Goal: Task Accomplishment & Management: Manage account settings

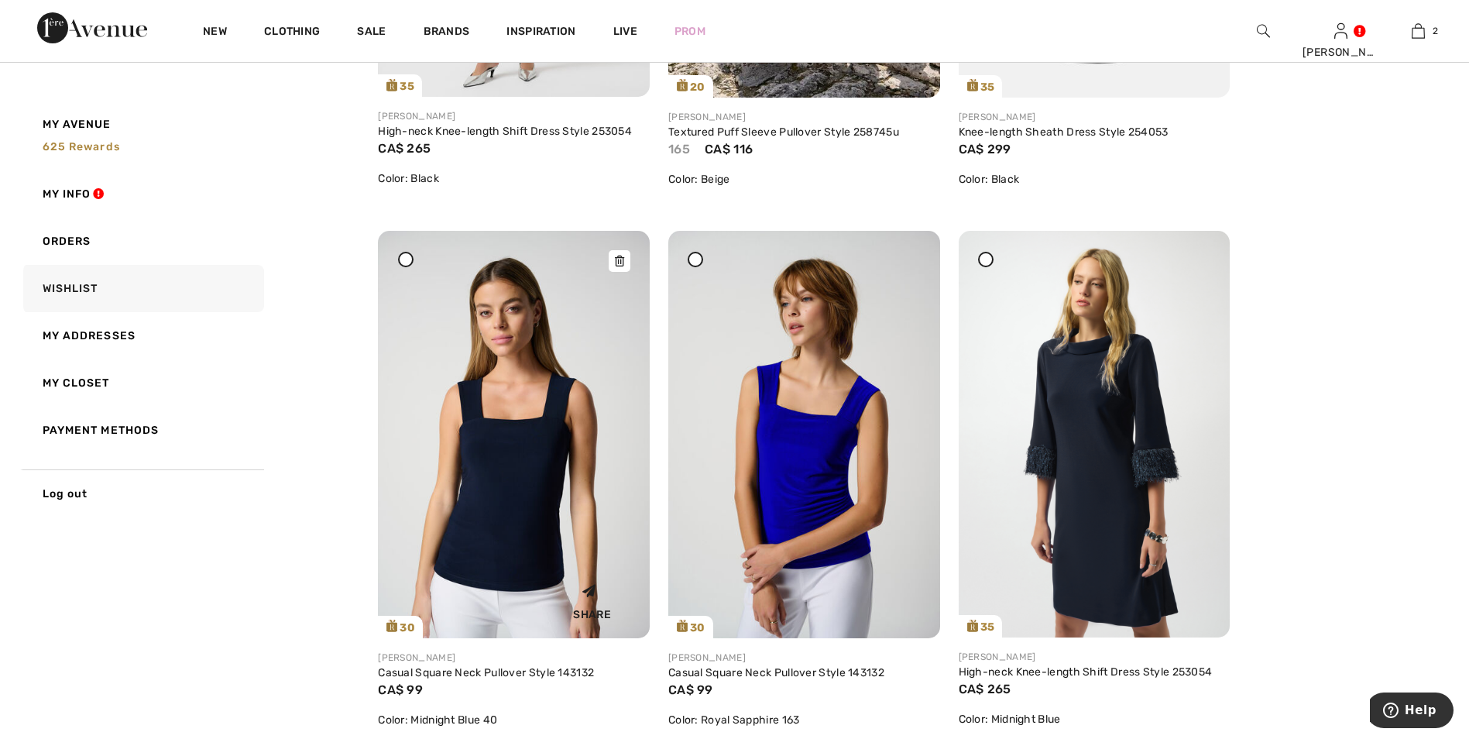
scroll to position [1162, 0]
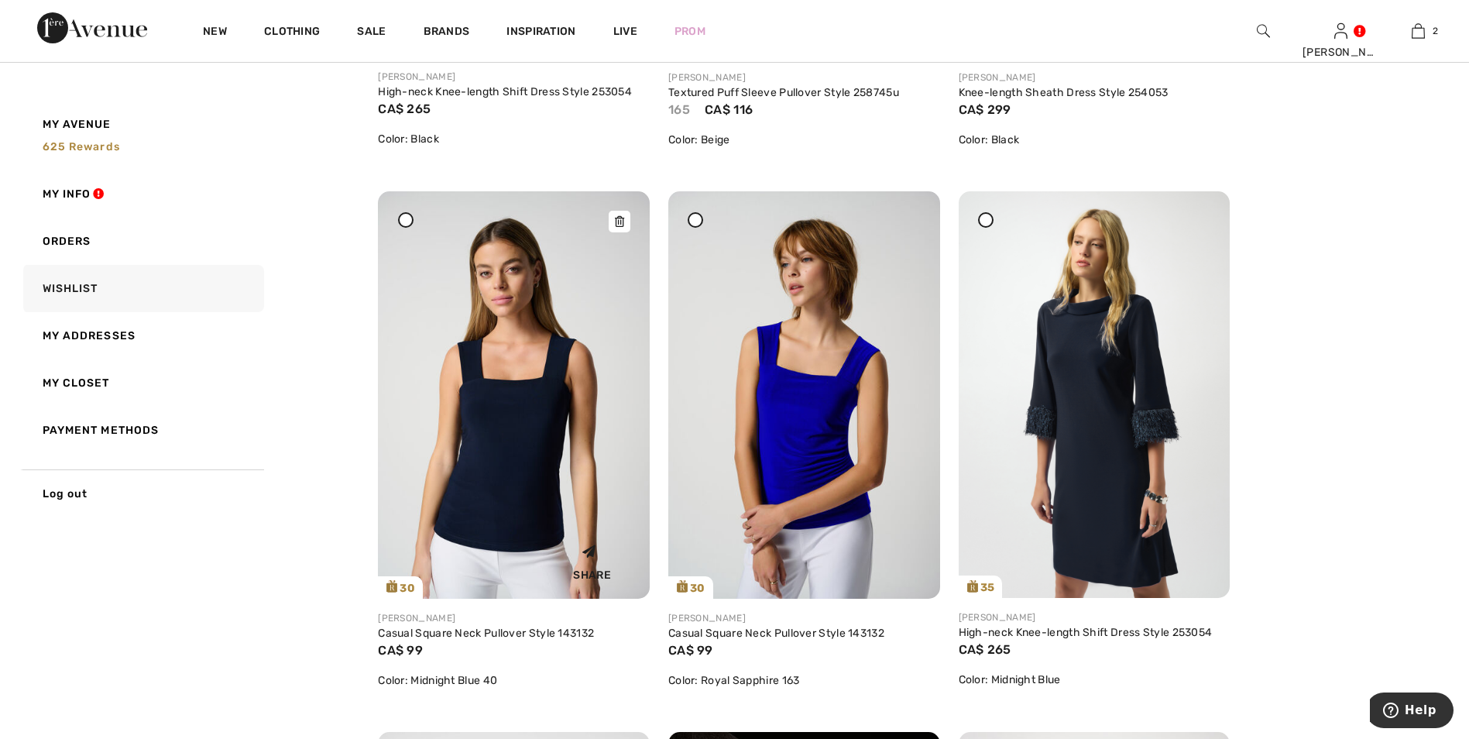
click at [519, 488] on img at bounding box center [514, 394] width 272 height 407
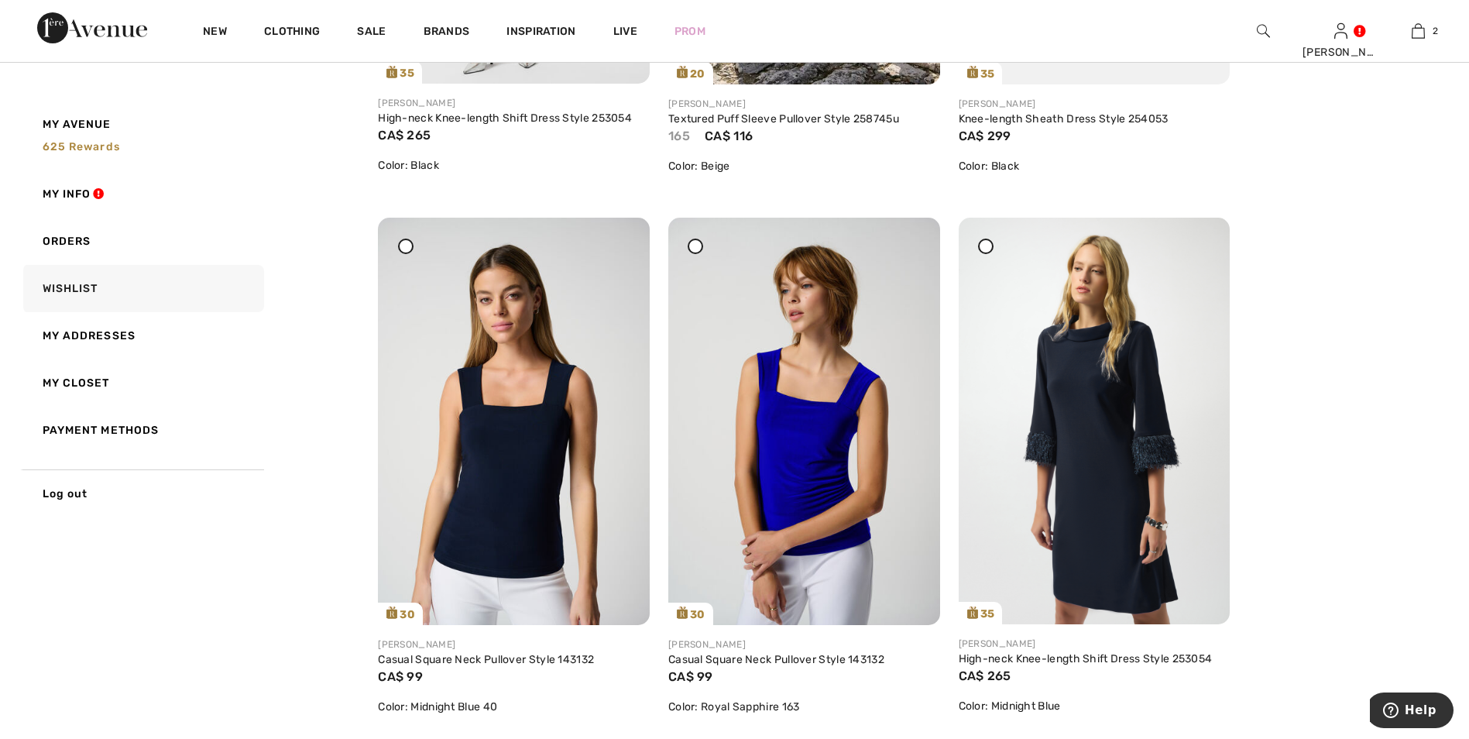
scroll to position [1162, 0]
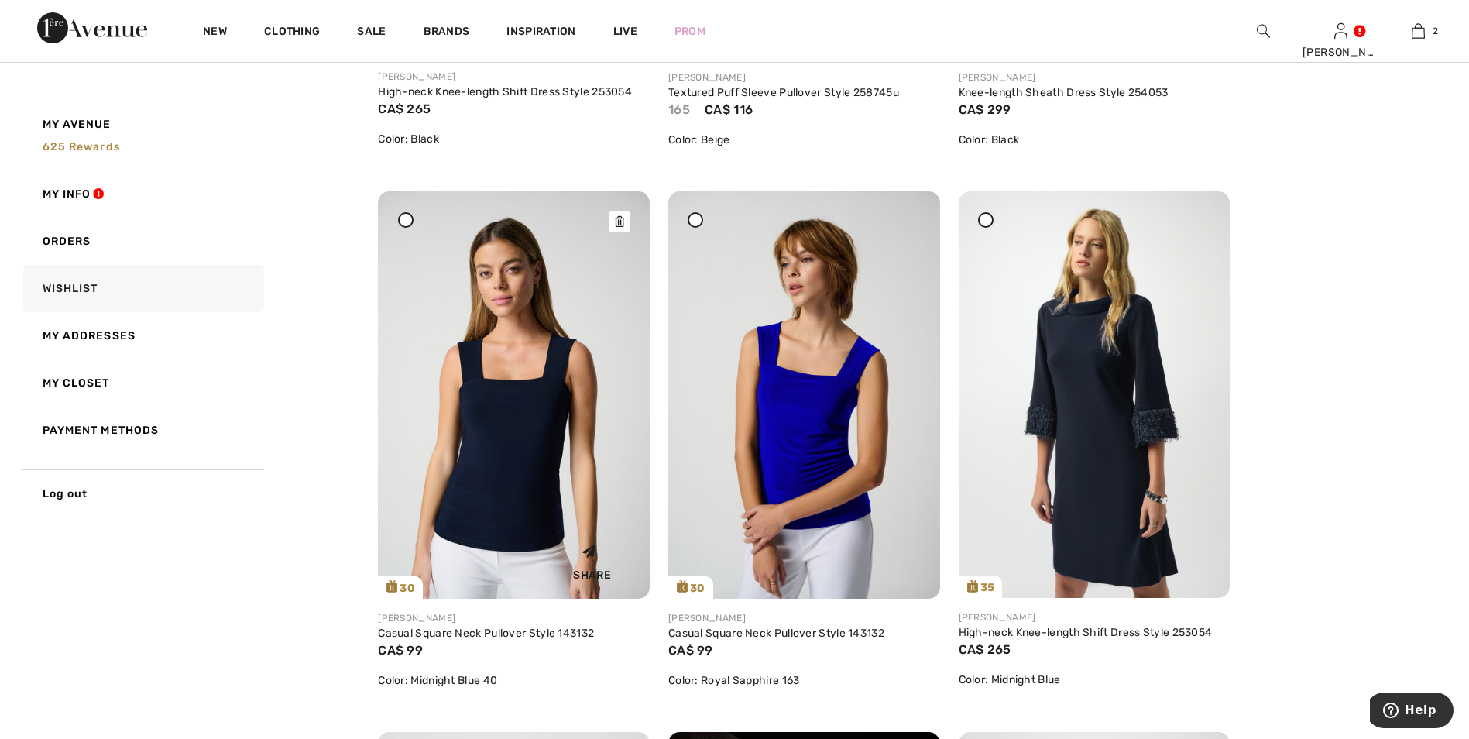
click at [616, 221] on icon at bounding box center [619, 221] width 9 height 11
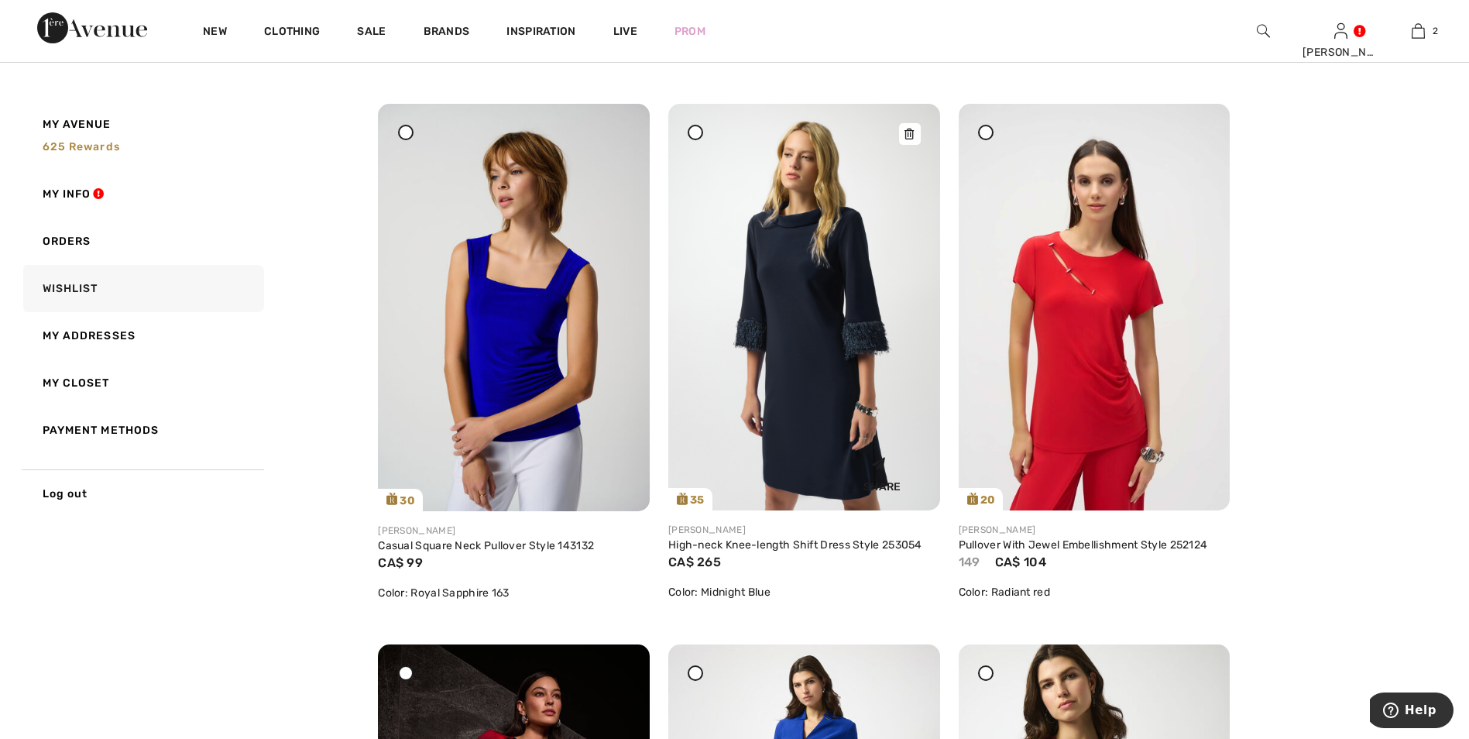
scroll to position [1239, 0]
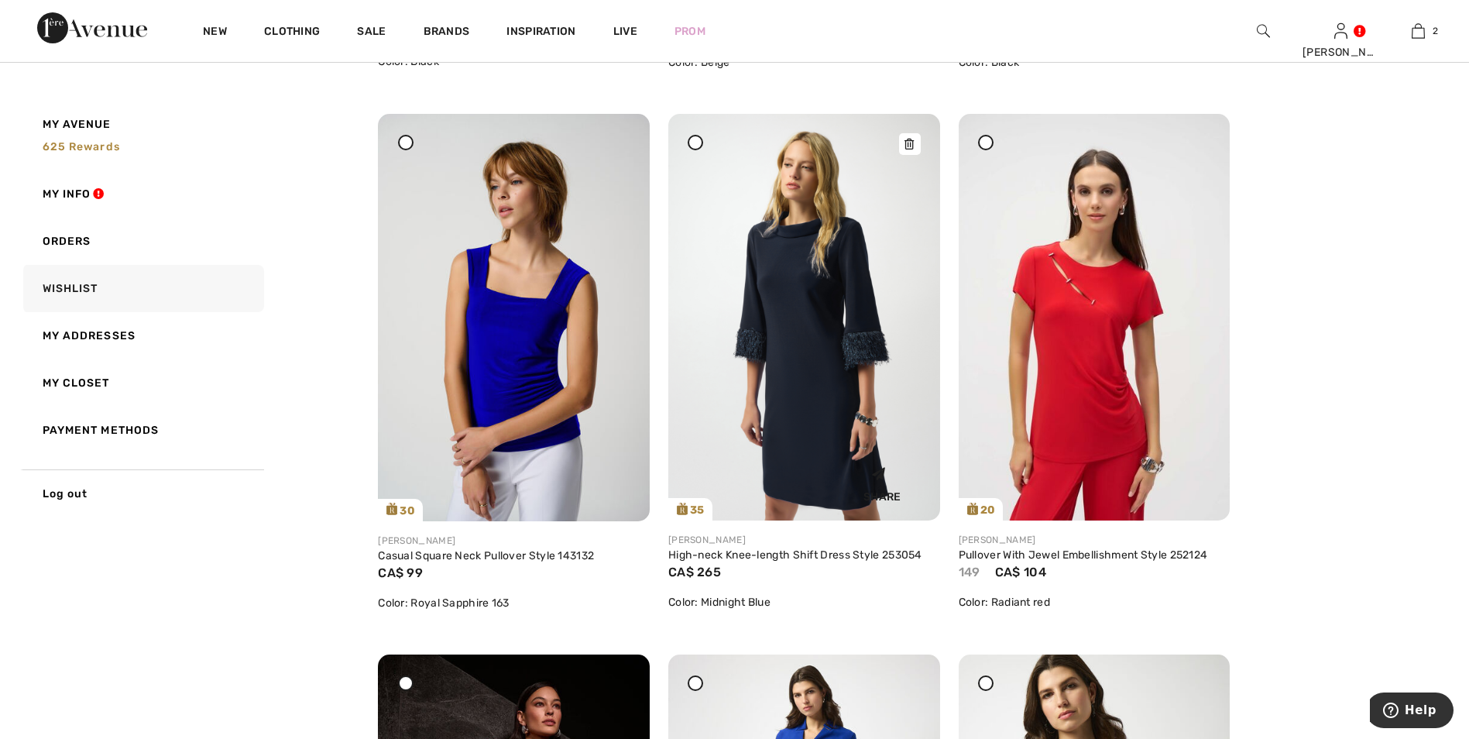
click at [792, 259] on img at bounding box center [804, 317] width 272 height 407
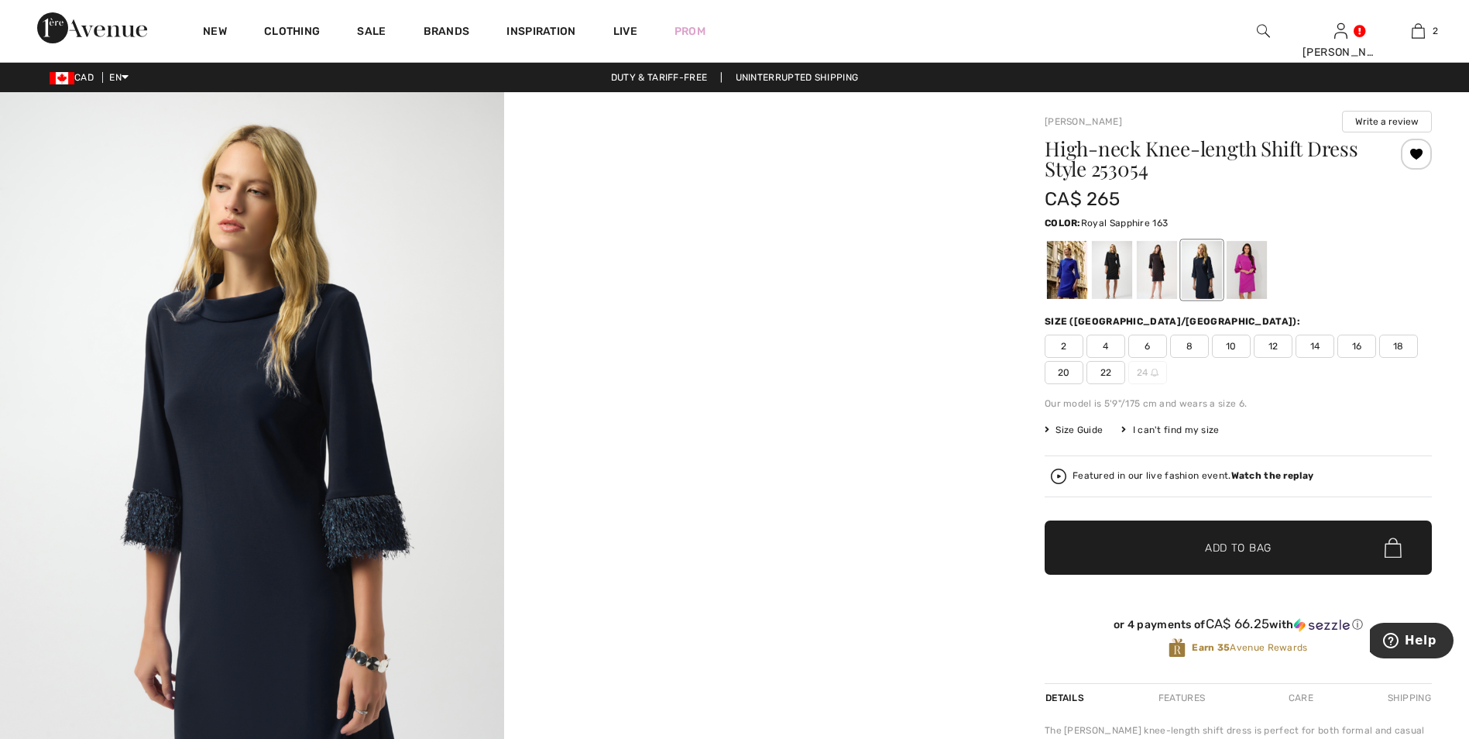
click at [1064, 286] on div at bounding box center [1067, 270] width 40 height 58
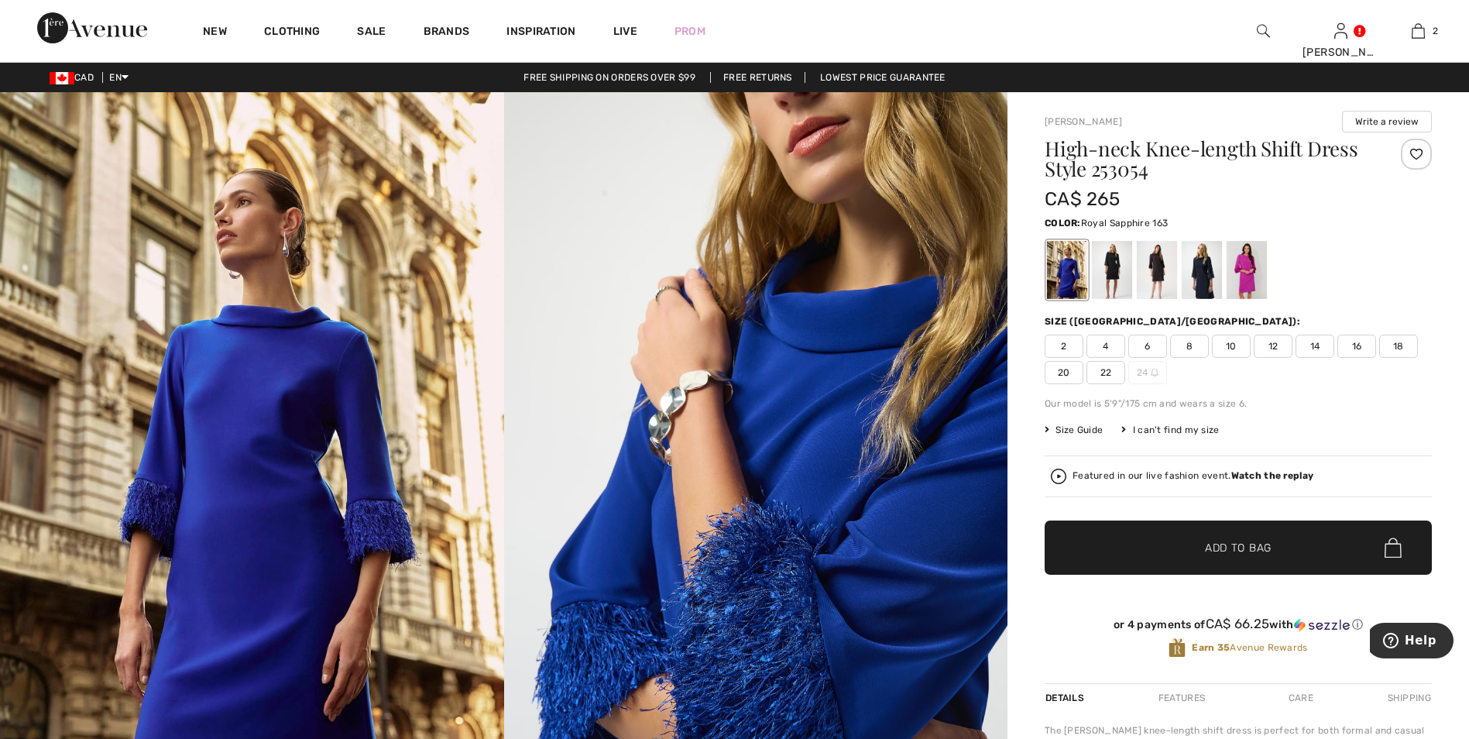
click at [1410, 149] on div at bounding box center [1416, 154] width 31 height 31
click at [1421, 153] on div "Removed from Wishlist" at bounding box center [1416, 154] width 31 height 31
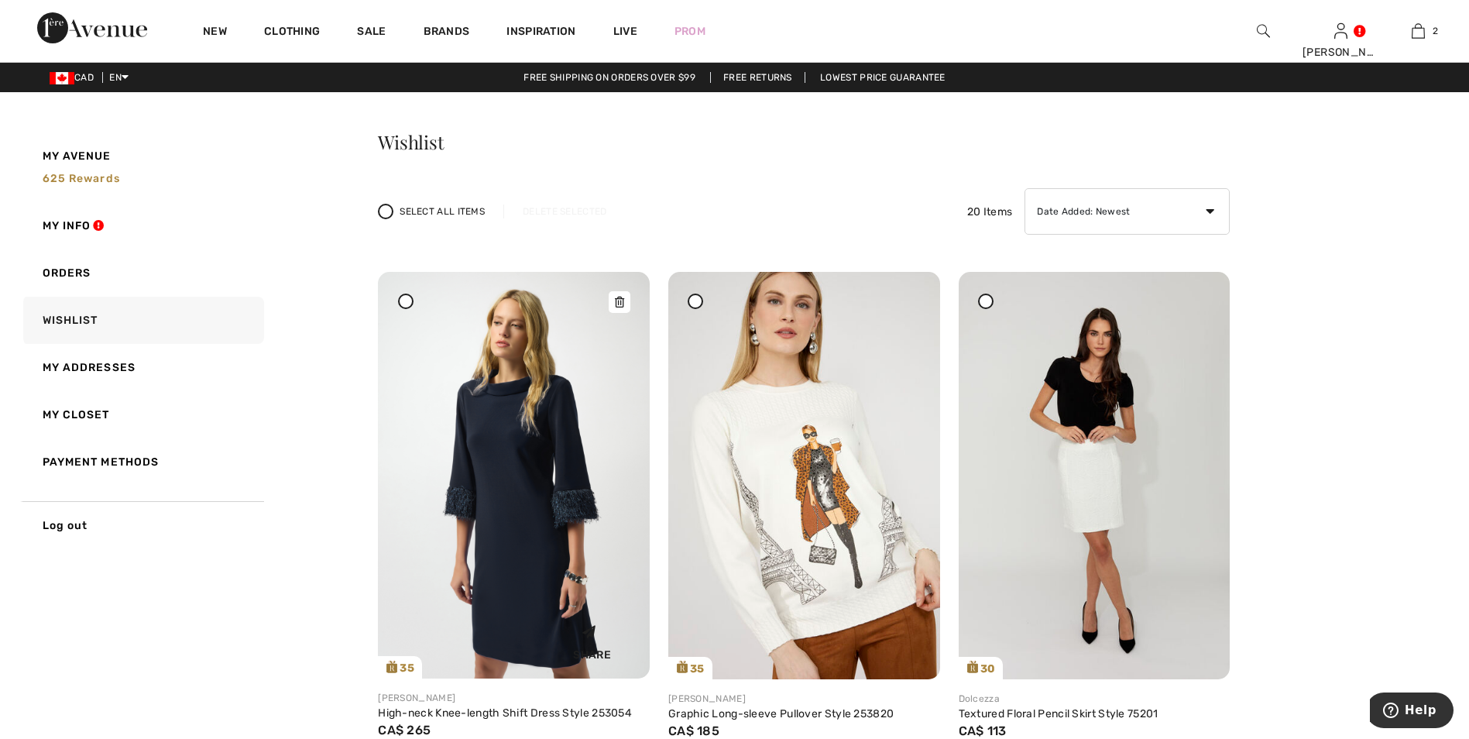
click at [549, 430] on img at bounding box center [514, 475] width 272 height 407
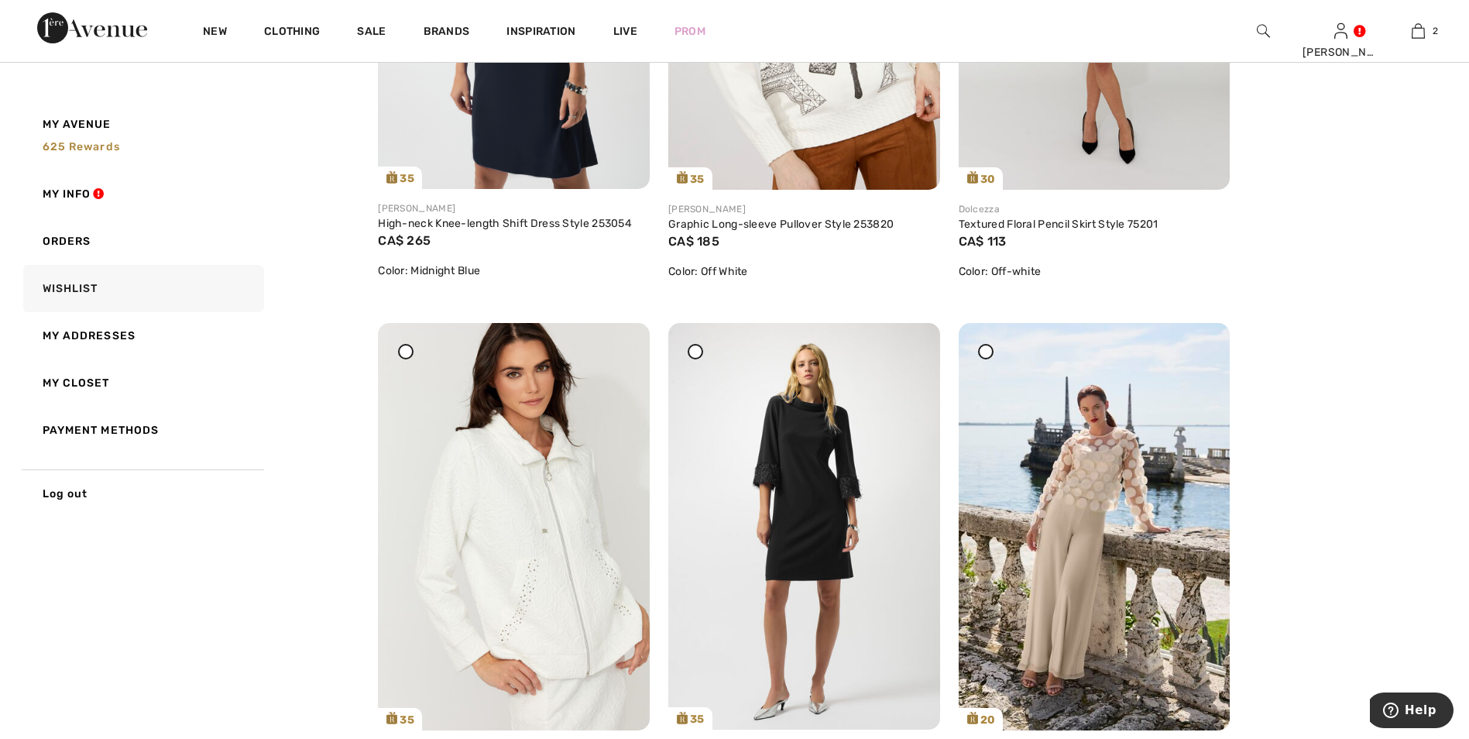
scroll to position [465, 0]
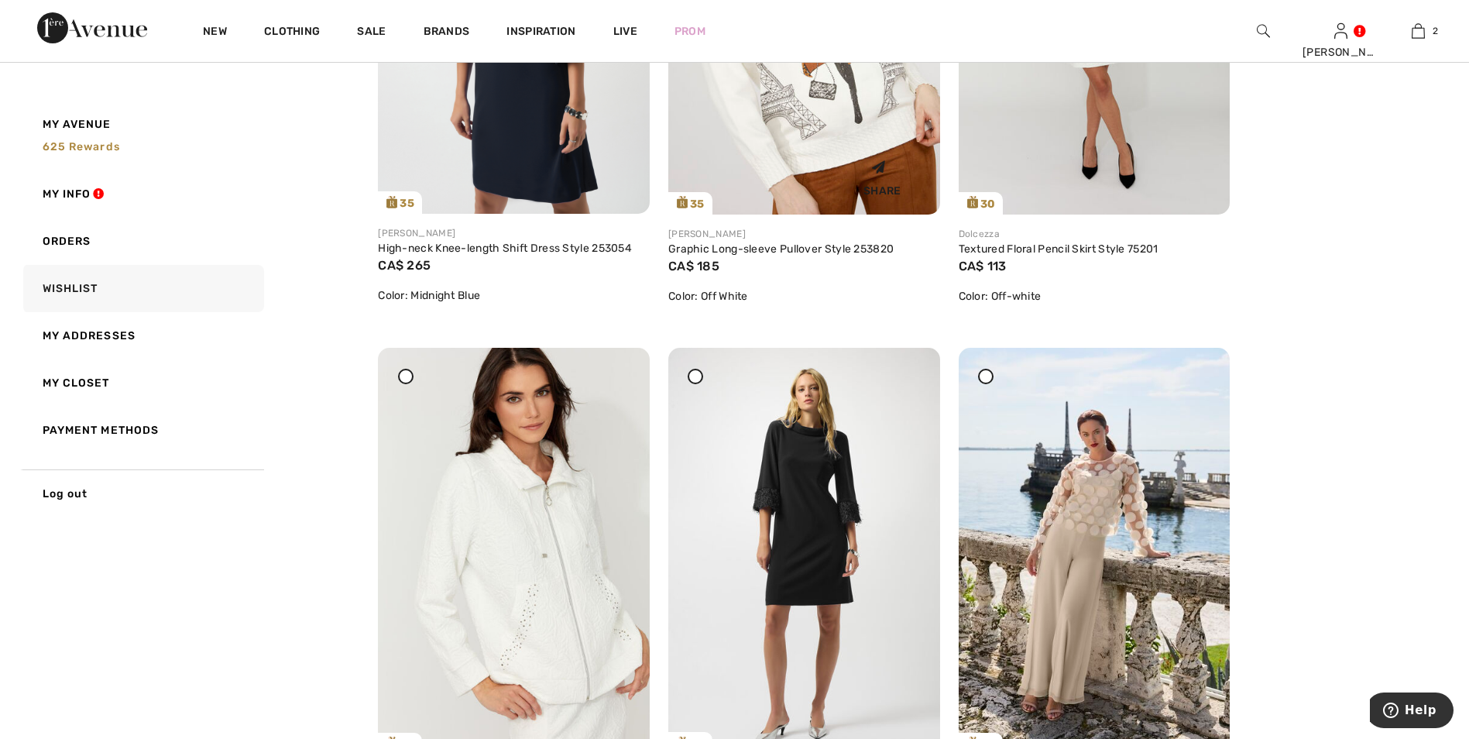
drag, startPoint x: 910, startPoint y: 382, endPoint x: 806, endPoint y: 75, distance: 323.8
click at [910, 364] on icon at bounding box center [909, 358] width 9 height 11
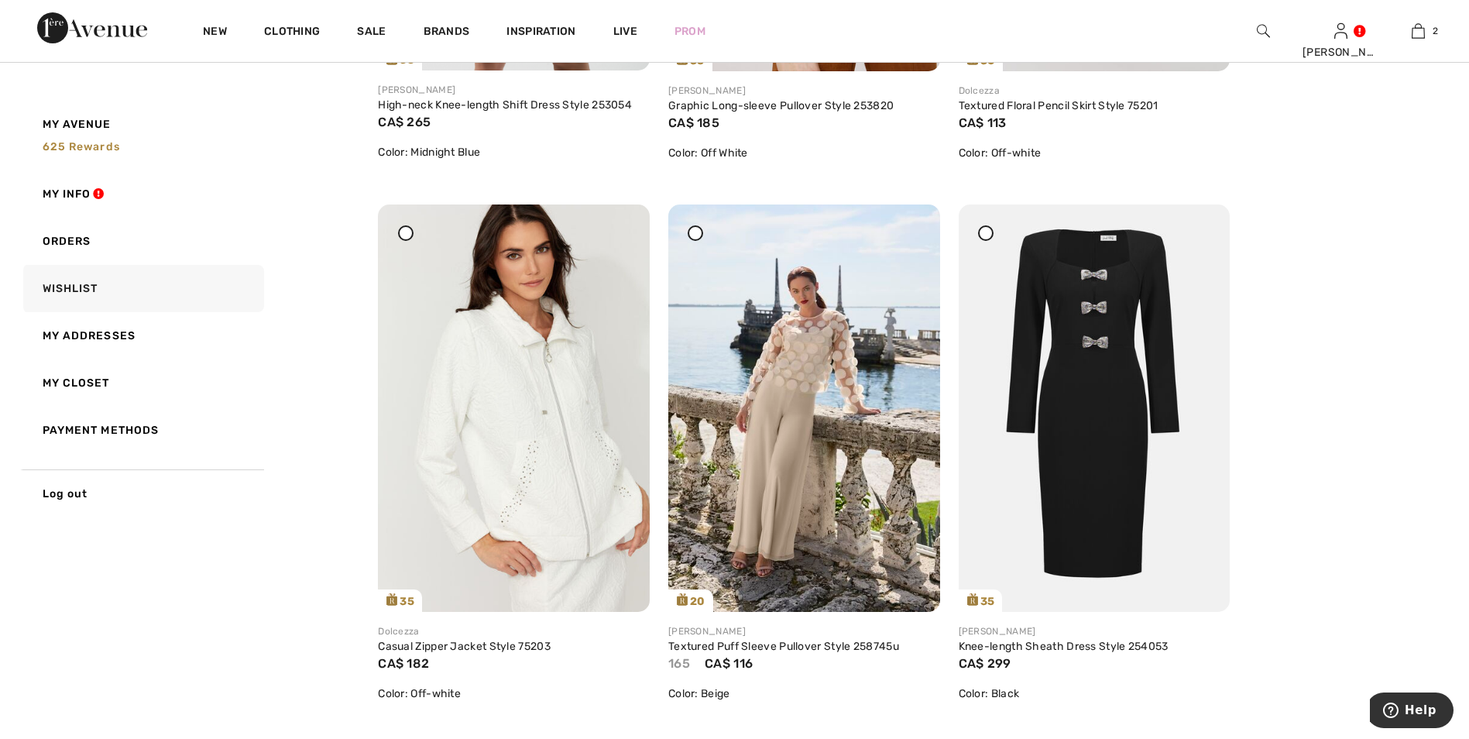
scroll to position [697, 0]
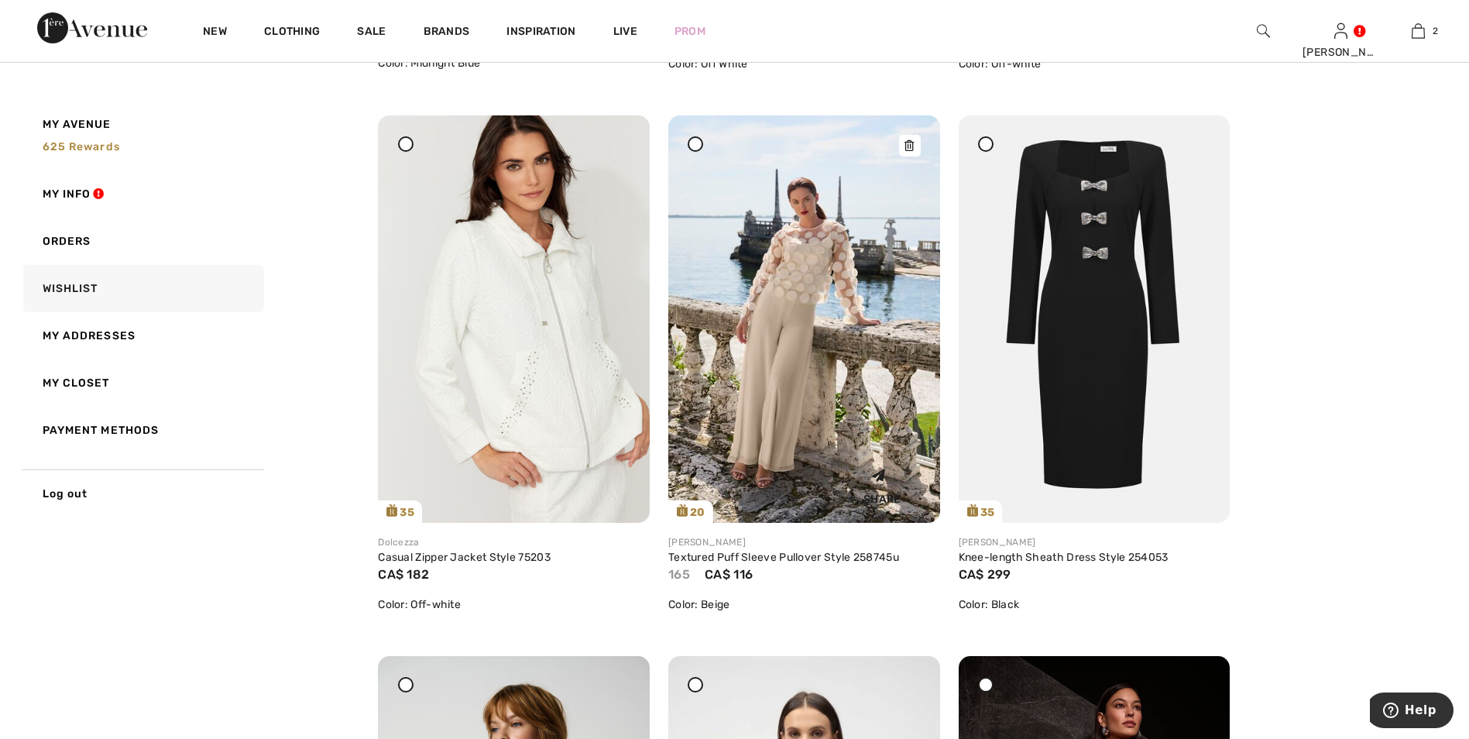
click at [905, 146] on icon at bounding box center [909, 145] width 9 height 11
click at [827, 237] on img at bounding box center [804, 318] width 272 height 407
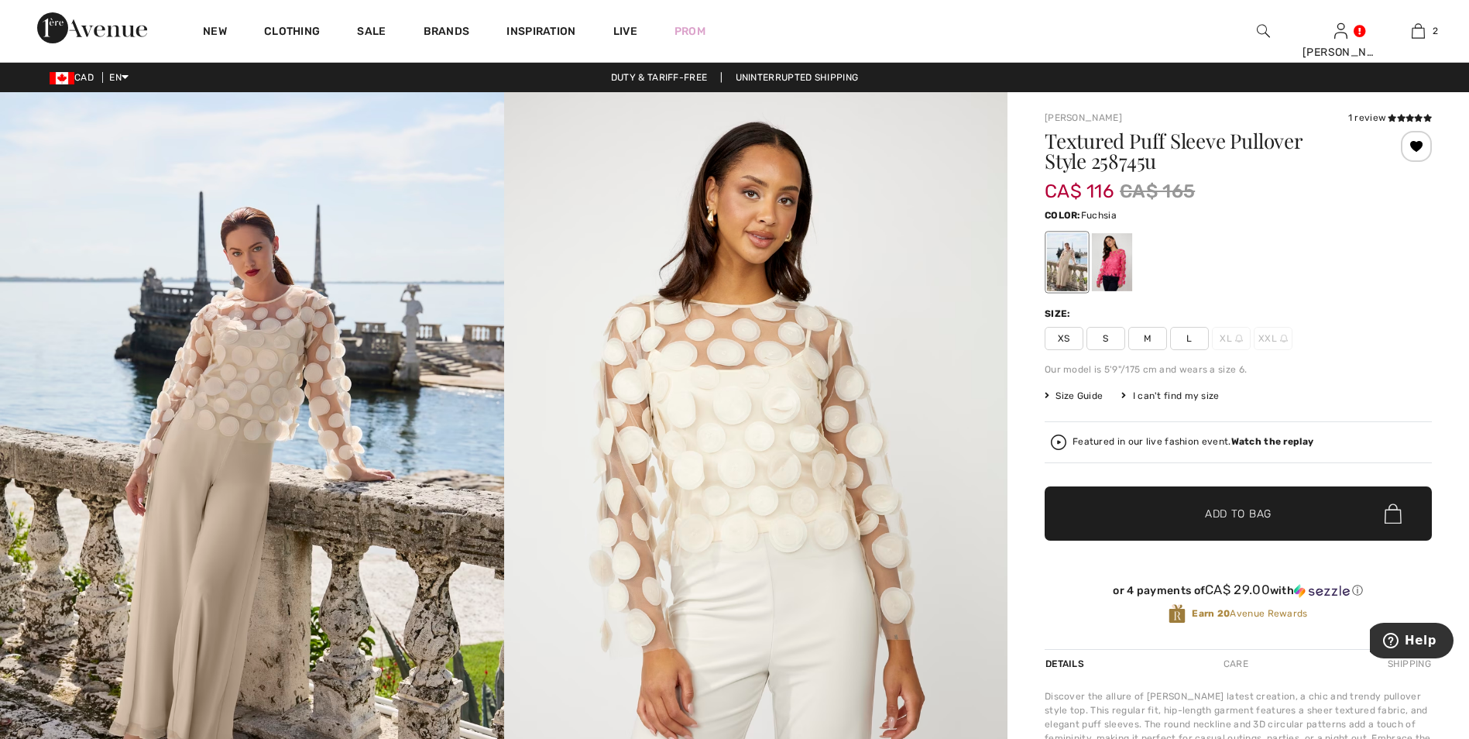
click at [1106, 263] on div at bounding box center [1112, 262] width 40 height 58
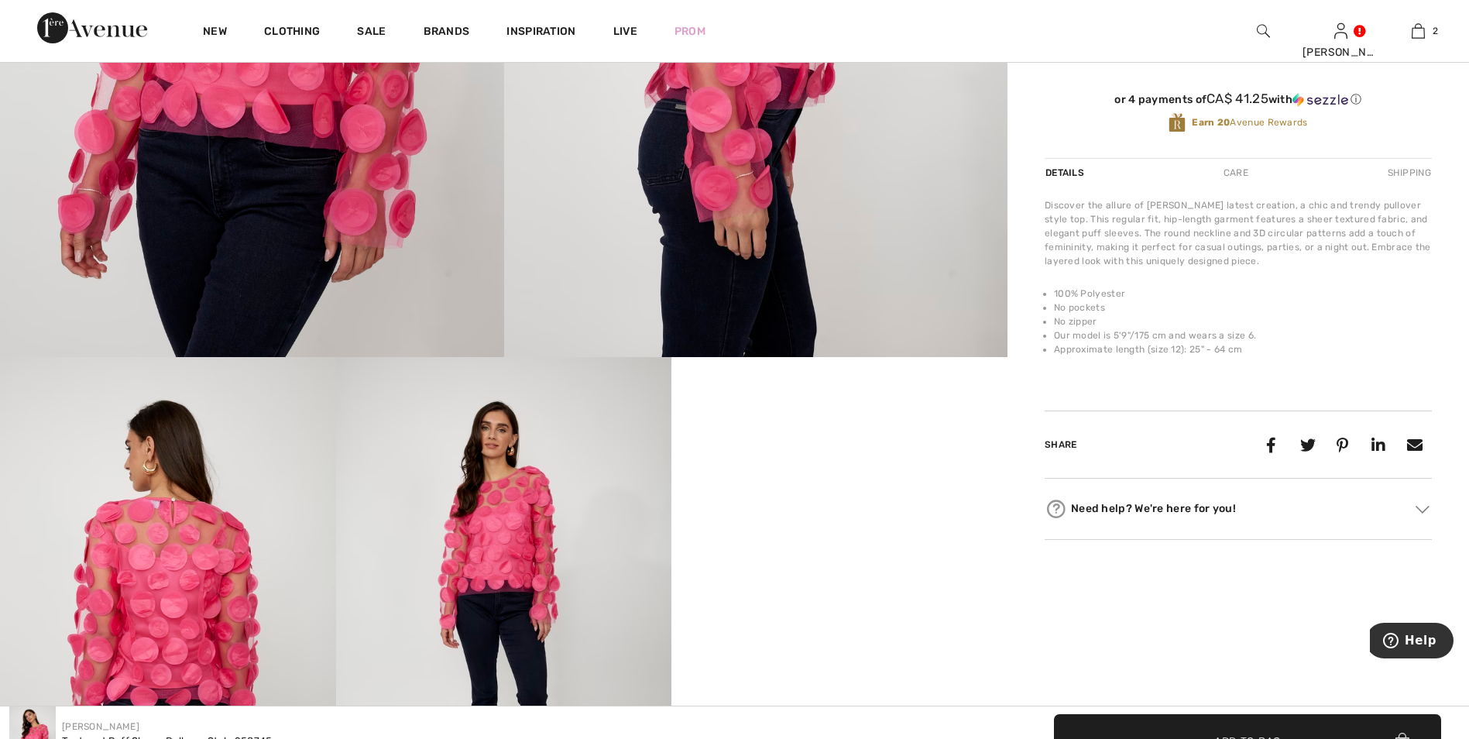
scroll to position [232, 0]
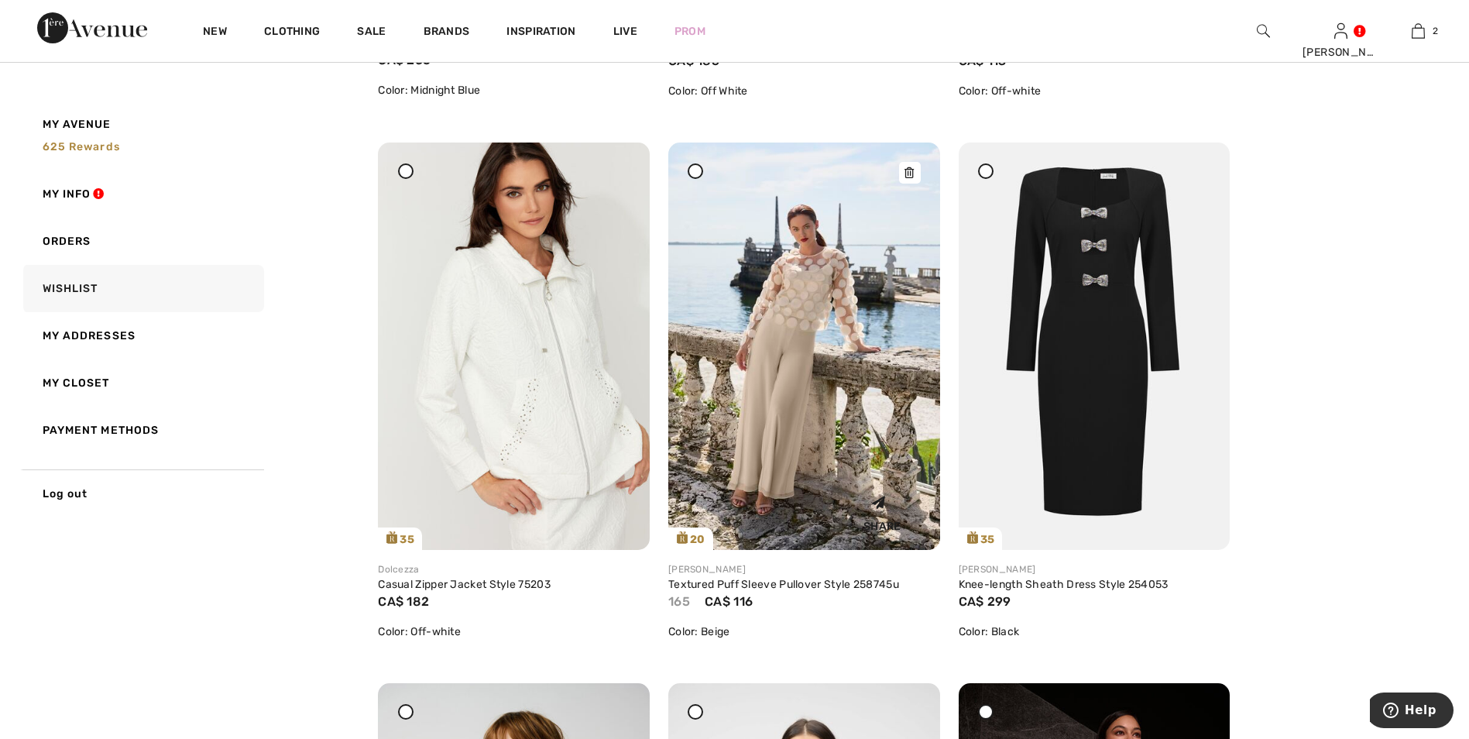
scroll to position [697, 0]
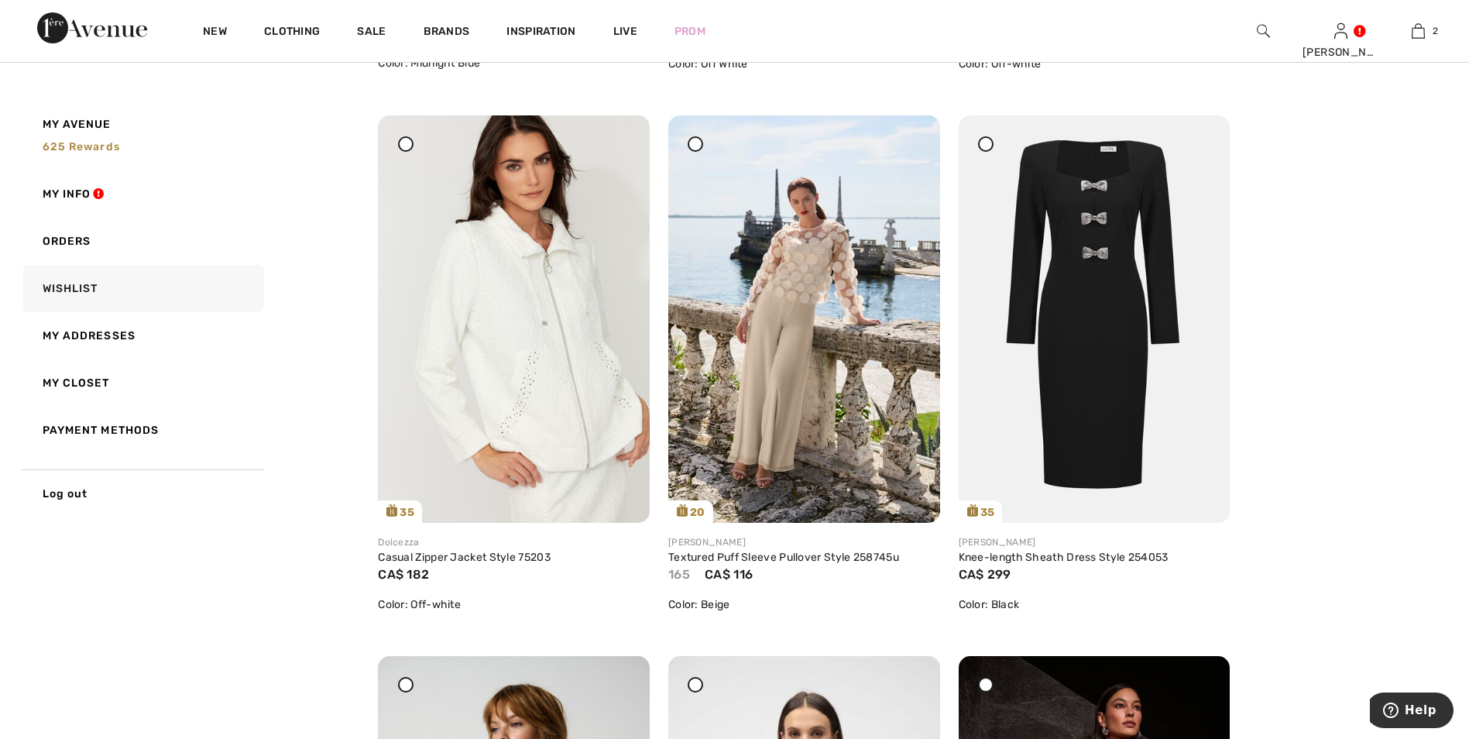
drag, startPoint x: 909, startPoint y: 145, endPoint x: 811, endPoint y: 73, distance: 121.9
click at [909, 132] on icon at bounding box center [909, 126] width 9 height 11
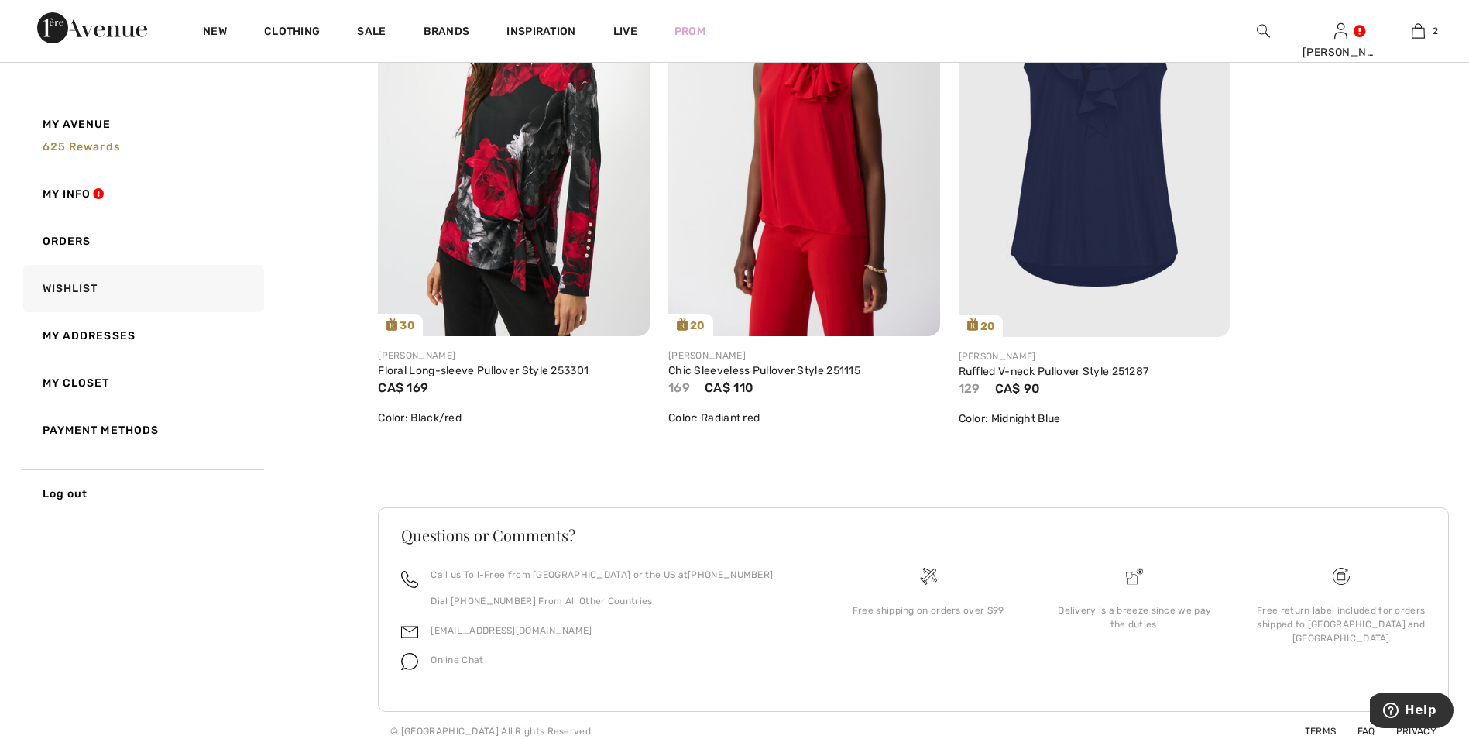
scroll to position [3070, 0]
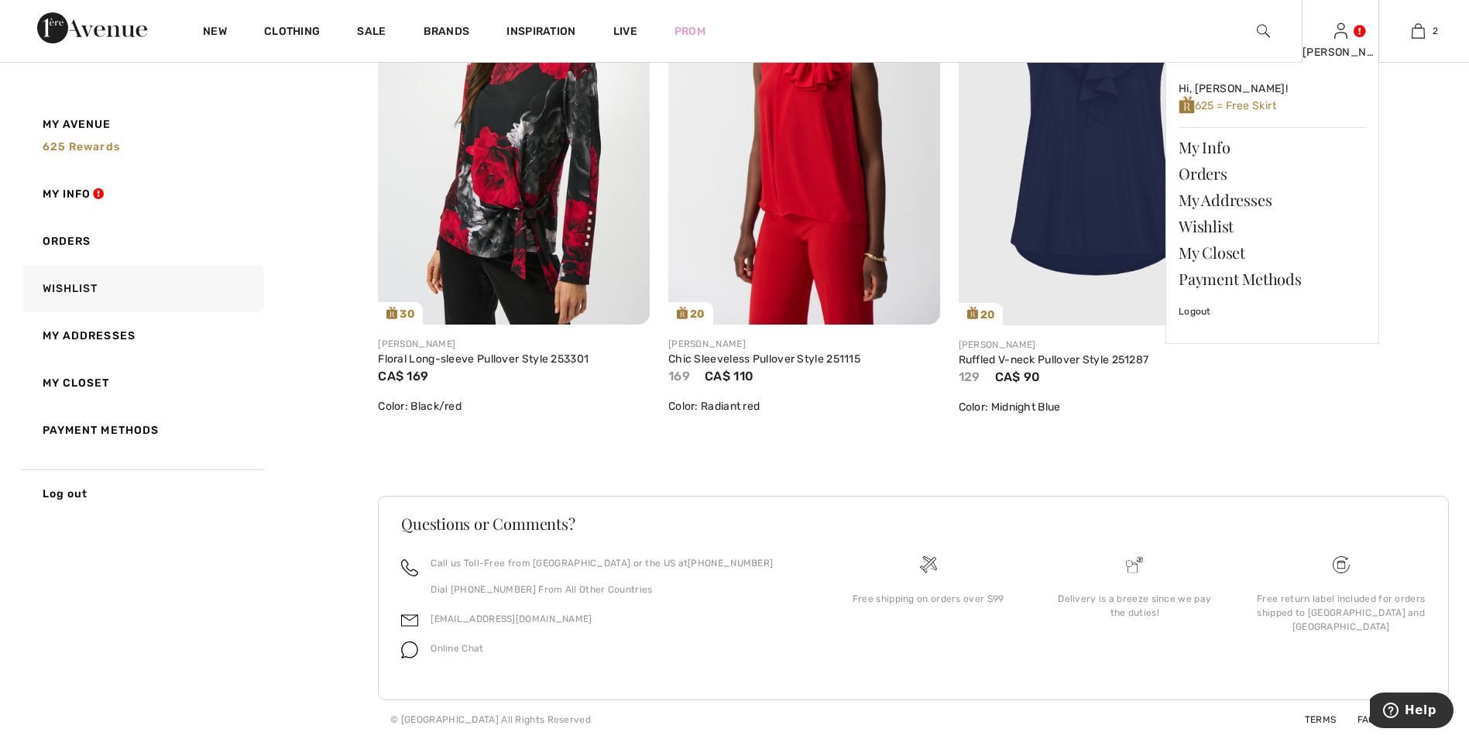
click at [1337, 41] on div "Marilyn Hi, Marilyn! 625 = Free Skirt My Info Orders My Addresses Wishlist My C…" at bounding box center [1340, 31] width 77 height 62
click at [1210, 229] on link "Wishlist" at bounding box center [1272, 226] width 187 height 26
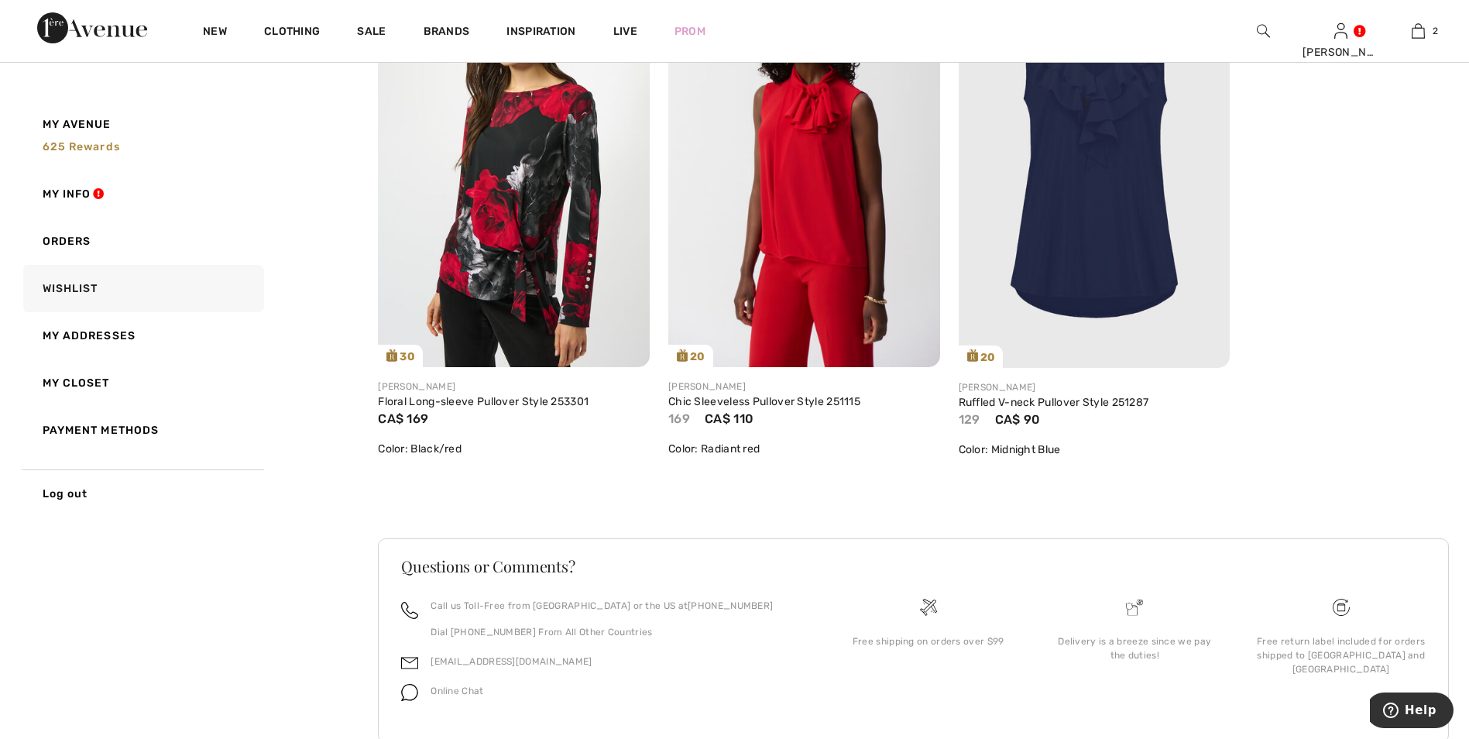
scroll to position [3070, 0]
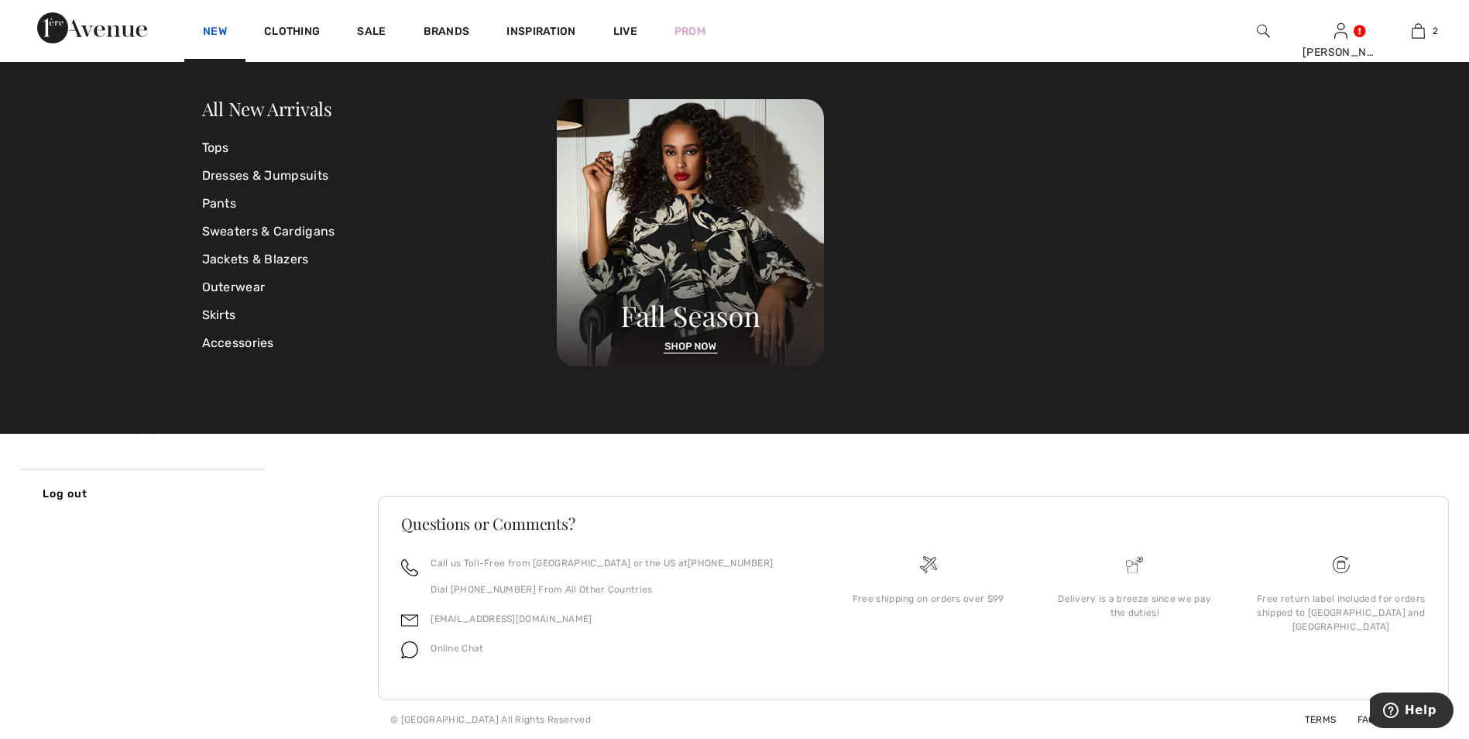
click at [220, 29] on link "New" at bounding box center [215, 33] width 24 height 16
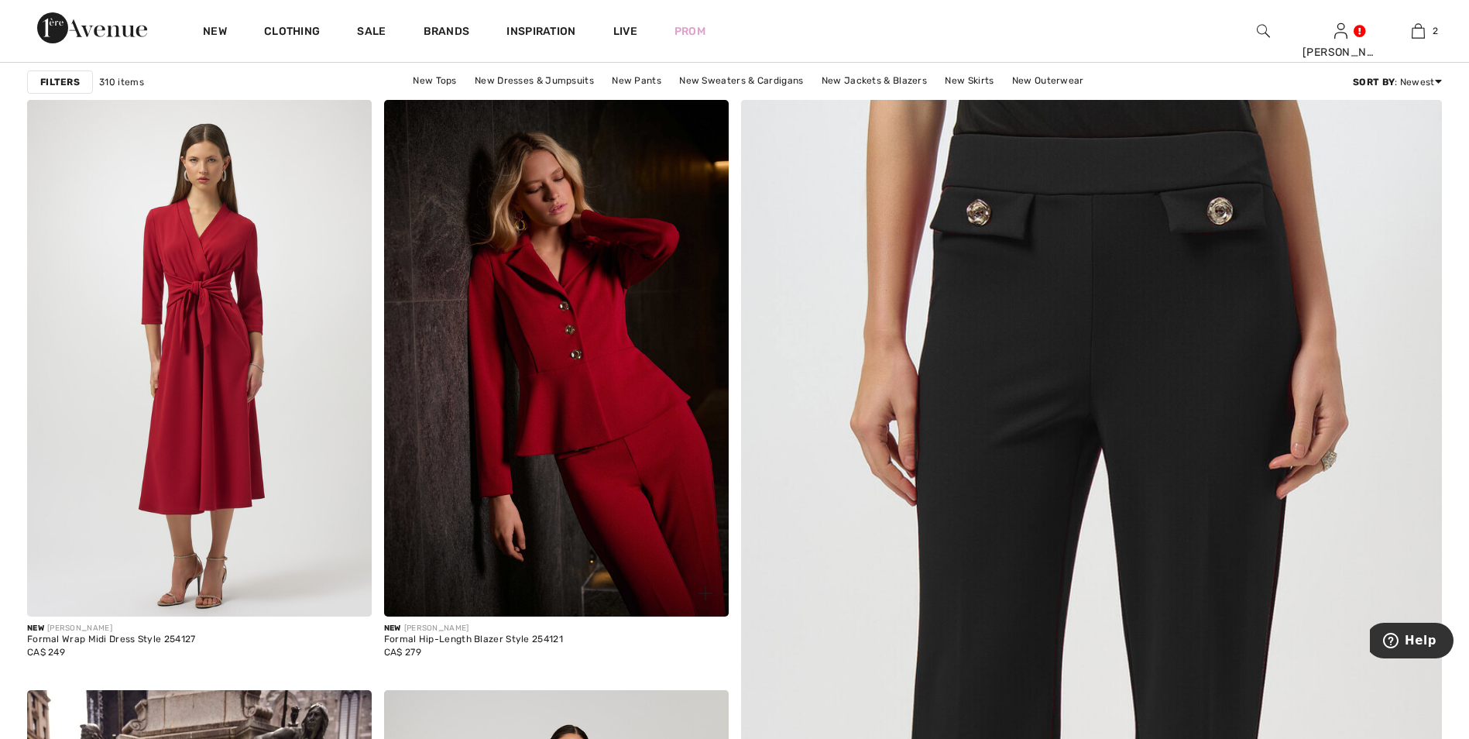
scroll to position [77, 0]
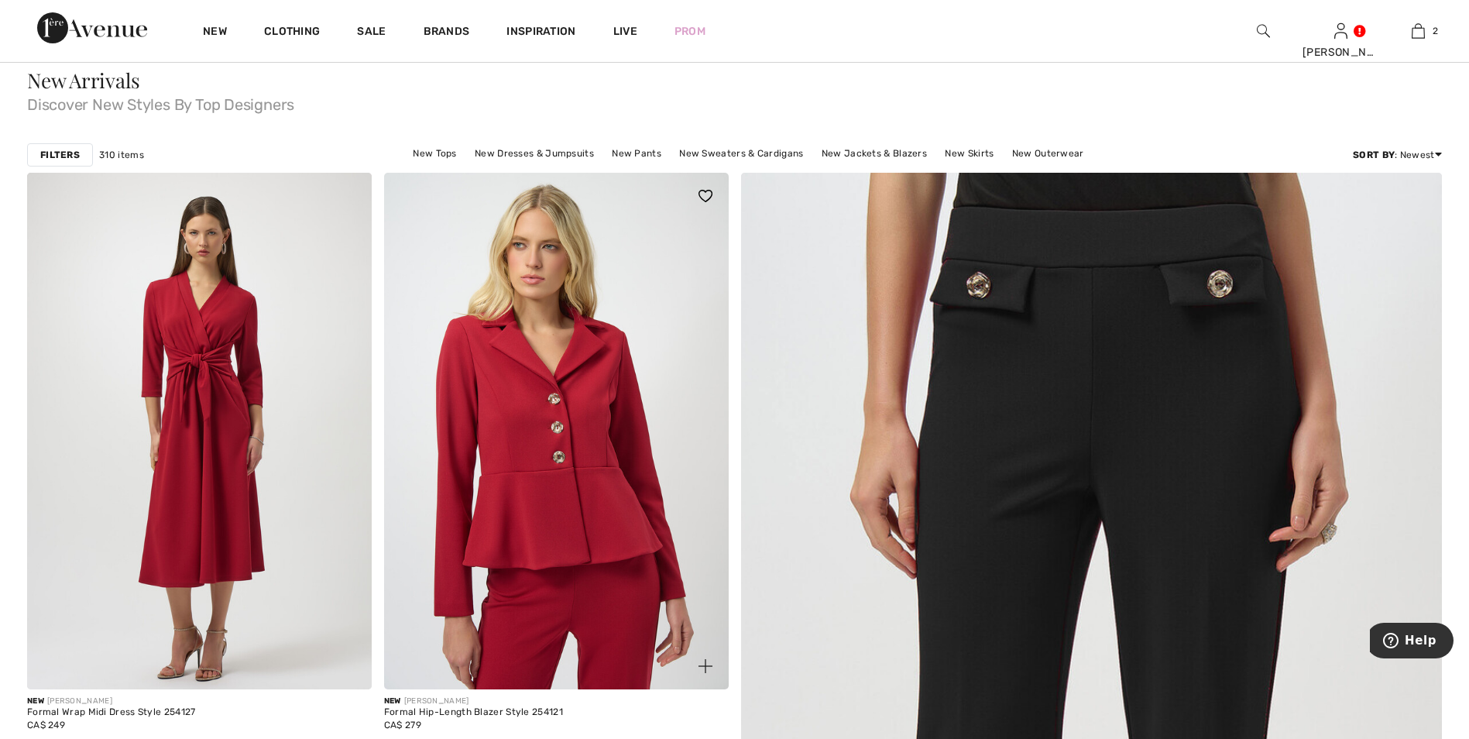
click at [608, 510] on img at bounding box center [556, 431] width 345 height 517
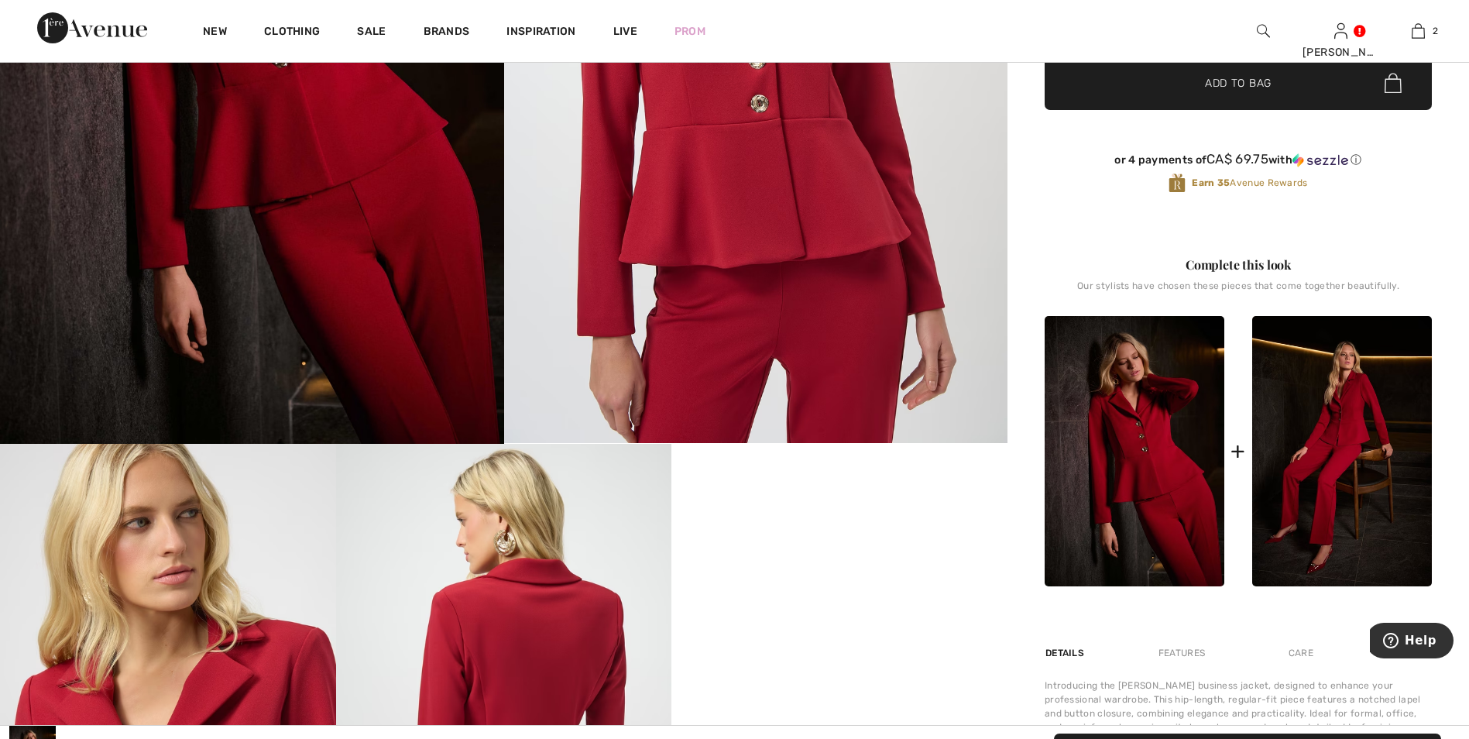
scroll to position [387, 0]
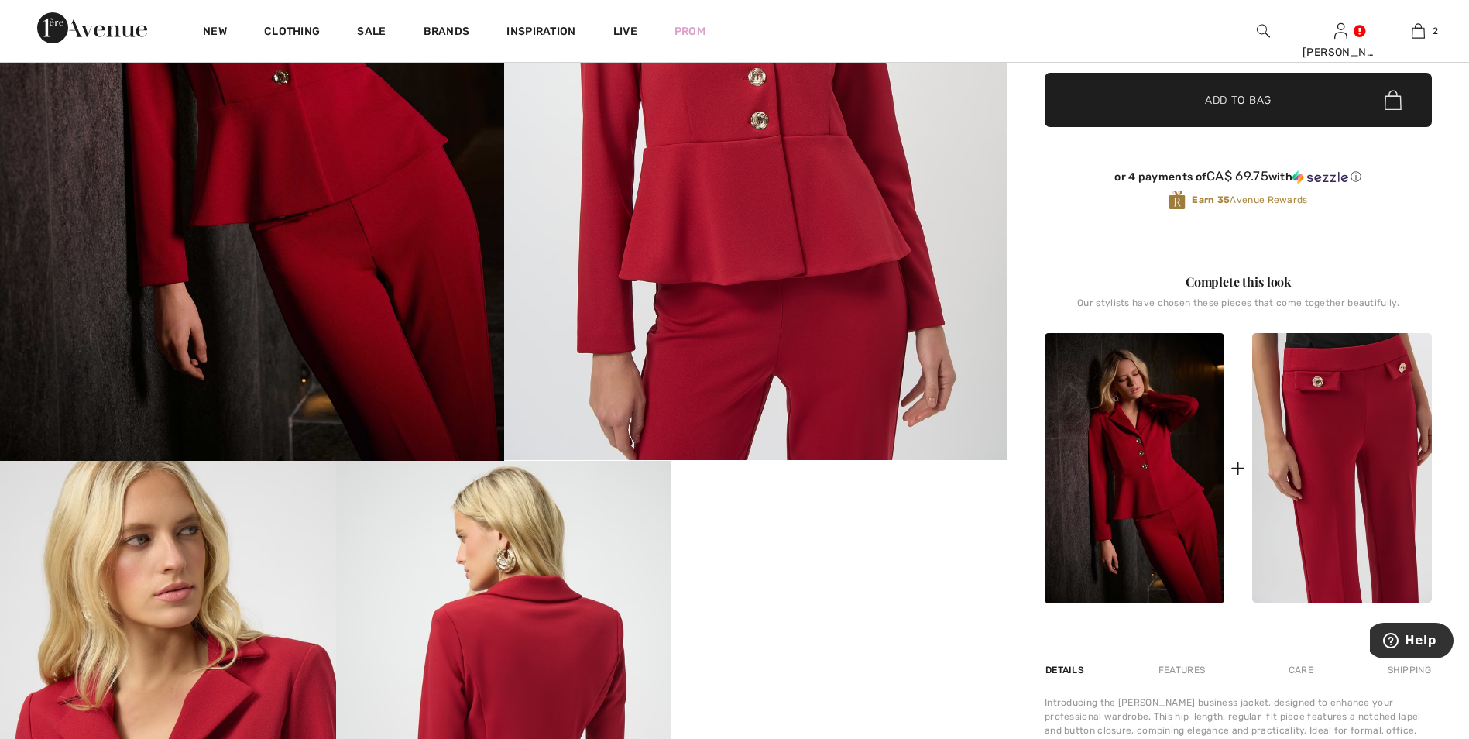
click at [1375, 467] on img at bounding box center [1342, 468] width 180 height 270
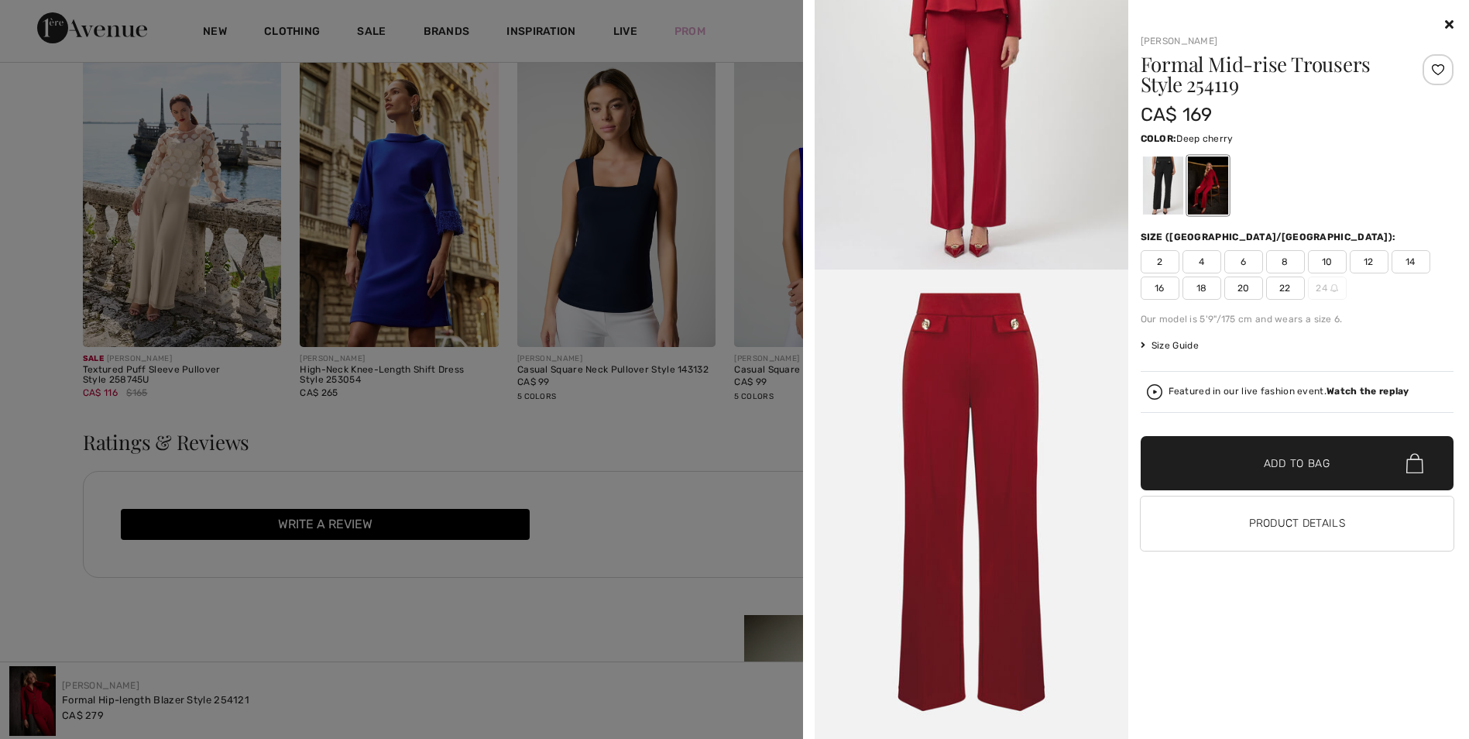
scroll to position [2556, 0]
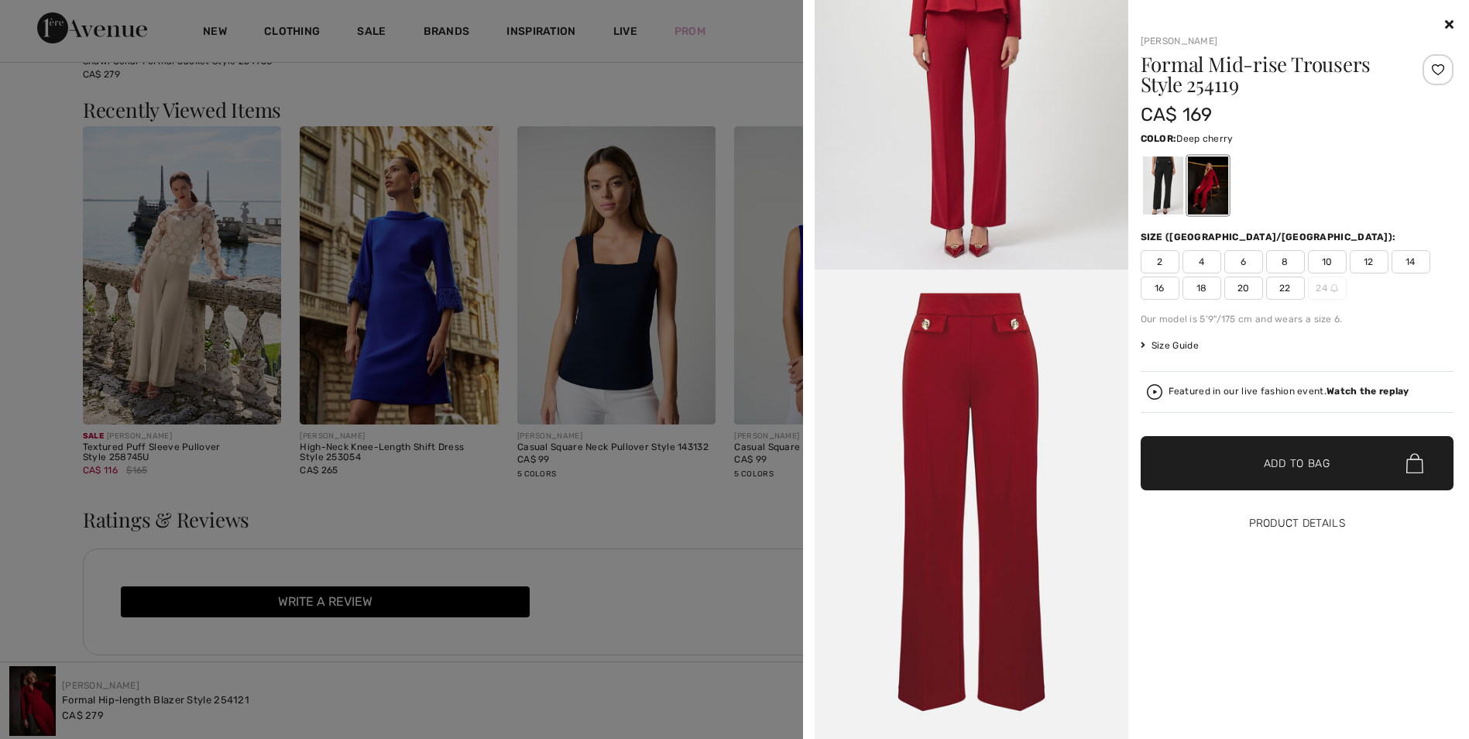
click at [1306, 536] on button "Product Details" at bounding box center [1298, 523] width 314 height 54
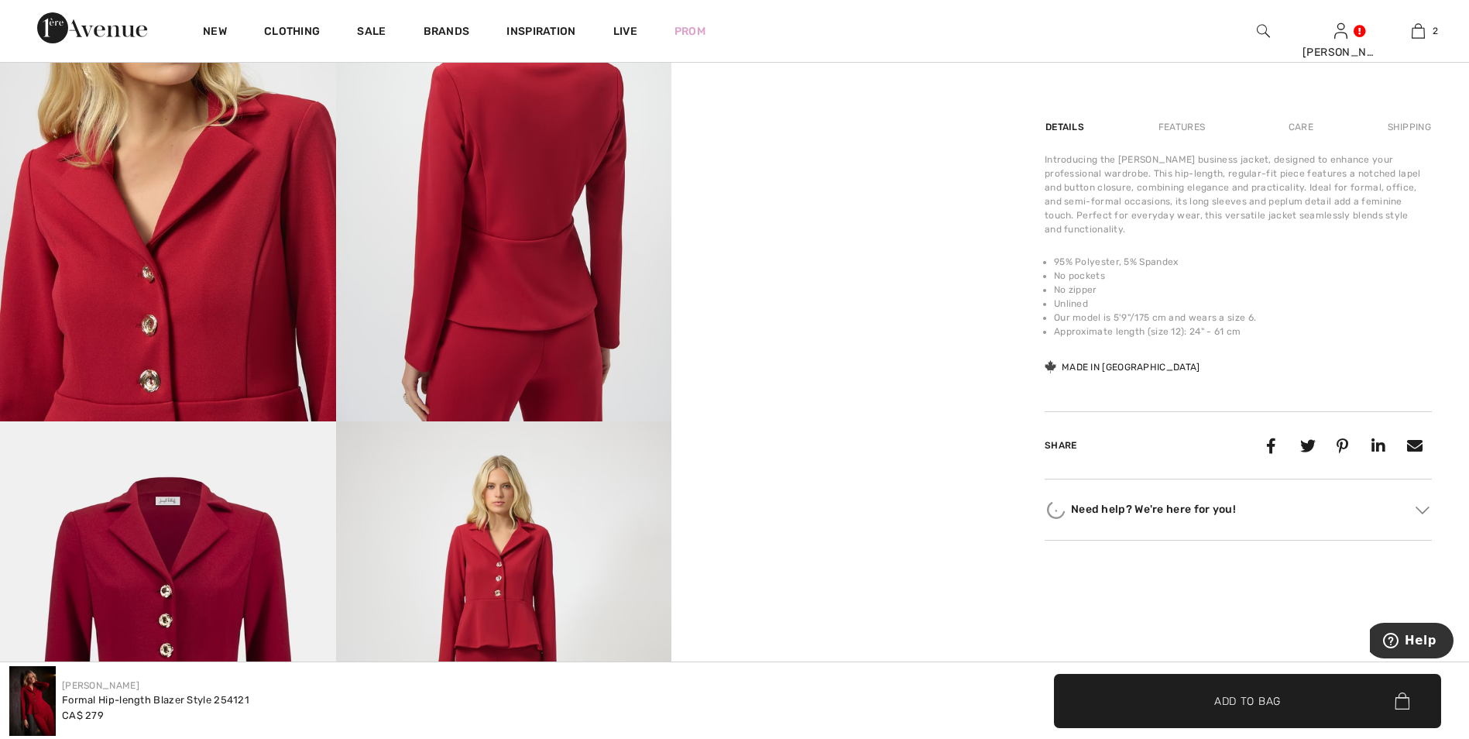
scroll to position [698, 0]
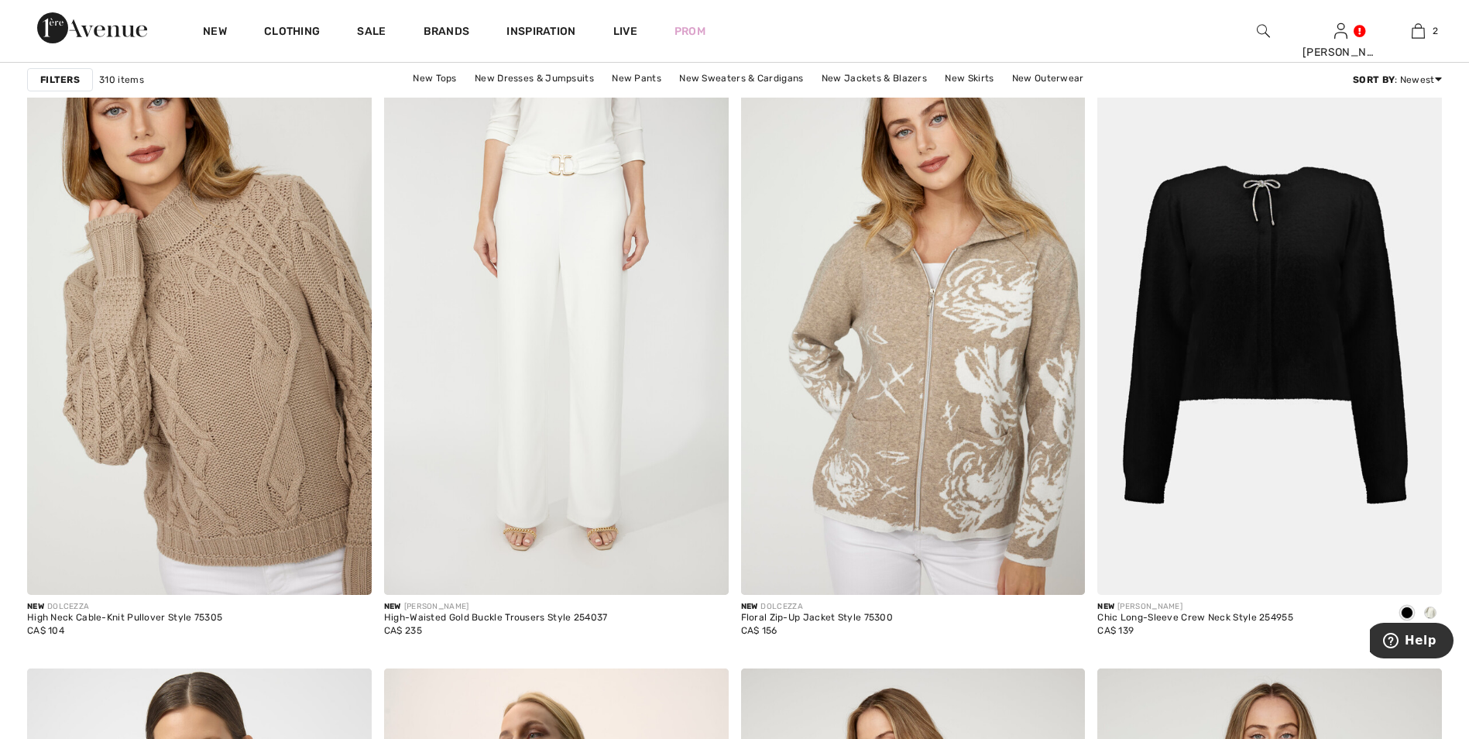
scroll to position [3408, 0]
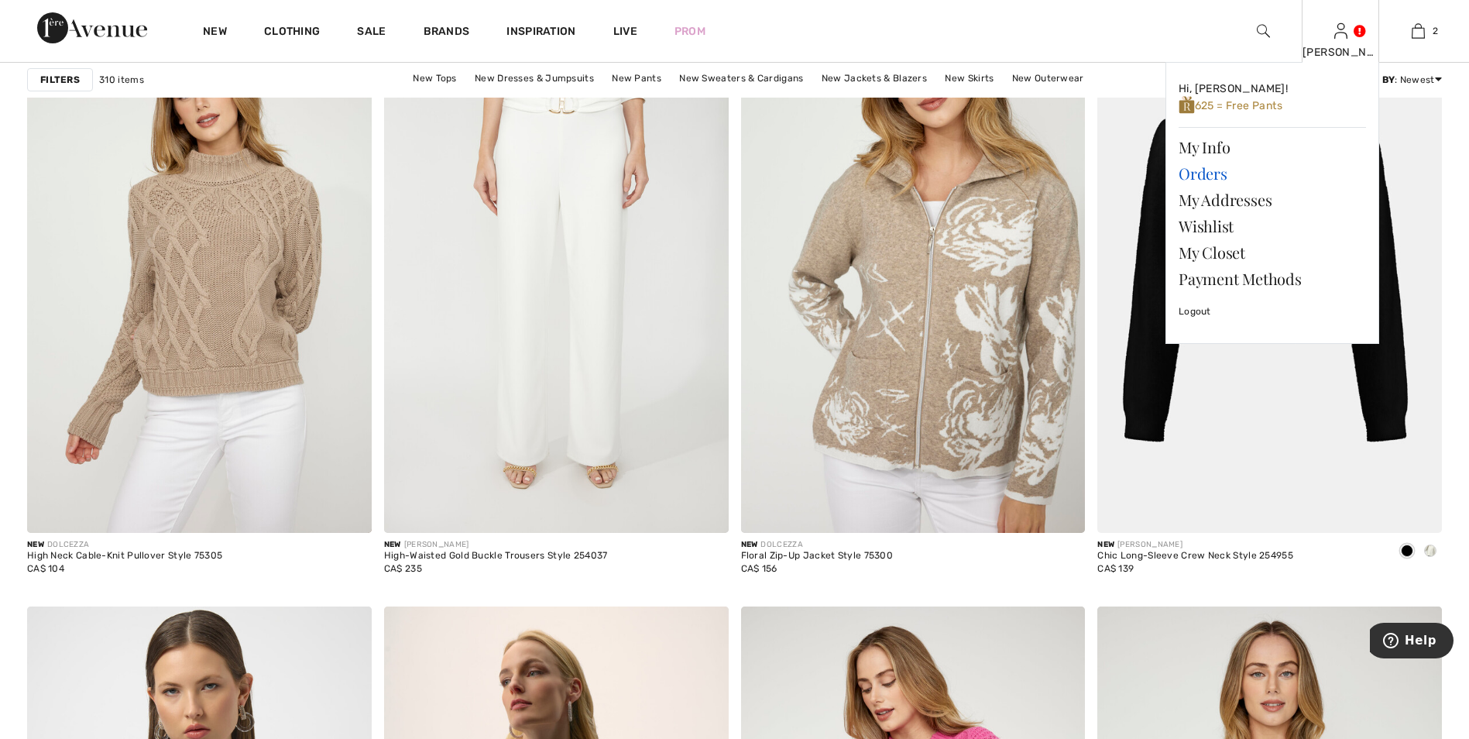
click at [1211, 177] on link "Orders" at bounding box center [1272, 173] width 187 height 26
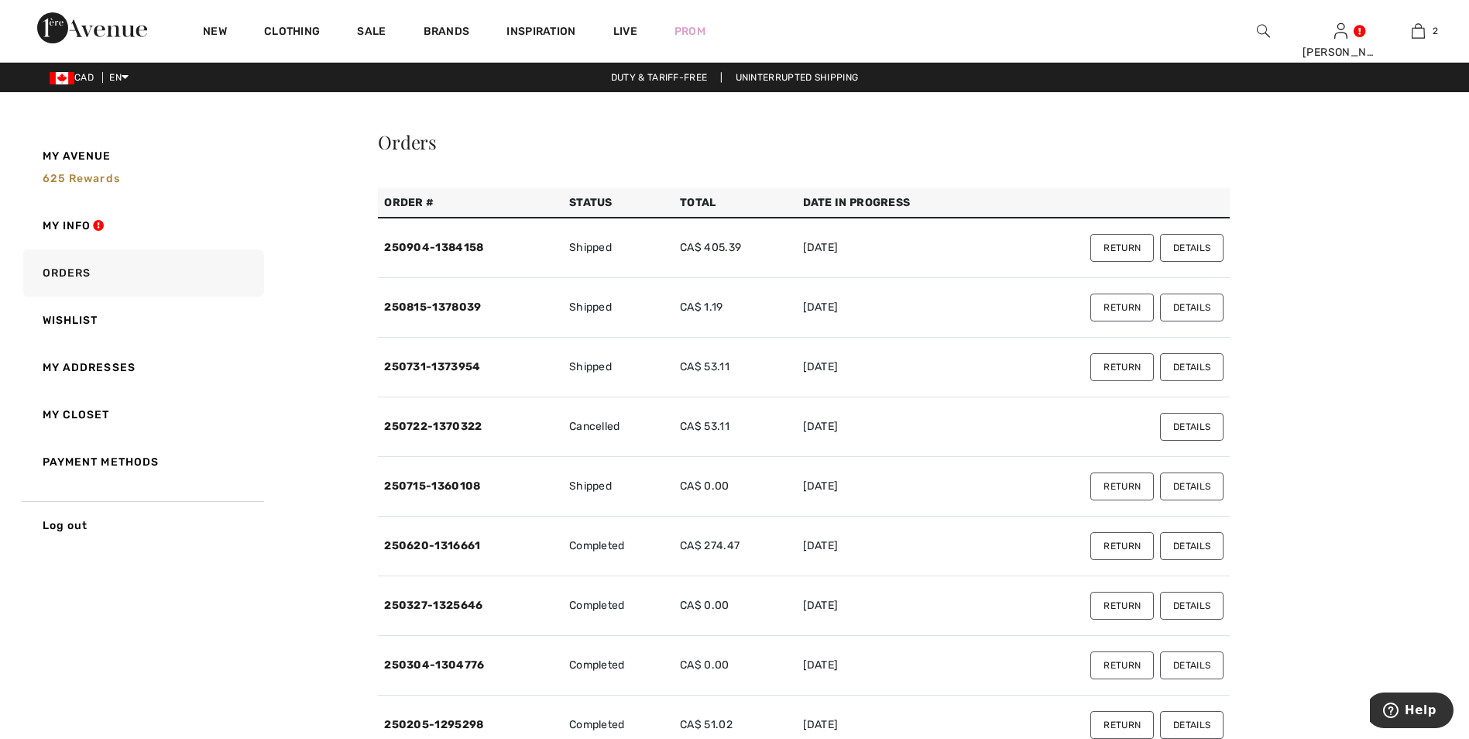
click at [662, 243] on td "Shipped" at bounding box center [618, 248] width 111 height 60
click at [920, 266] on td "2025-09-04" at bounding box center [895, 248] width 196 height 60
click at [1216, 240] on button "Details" at bounding box center [1192, 248] width 64 height 28
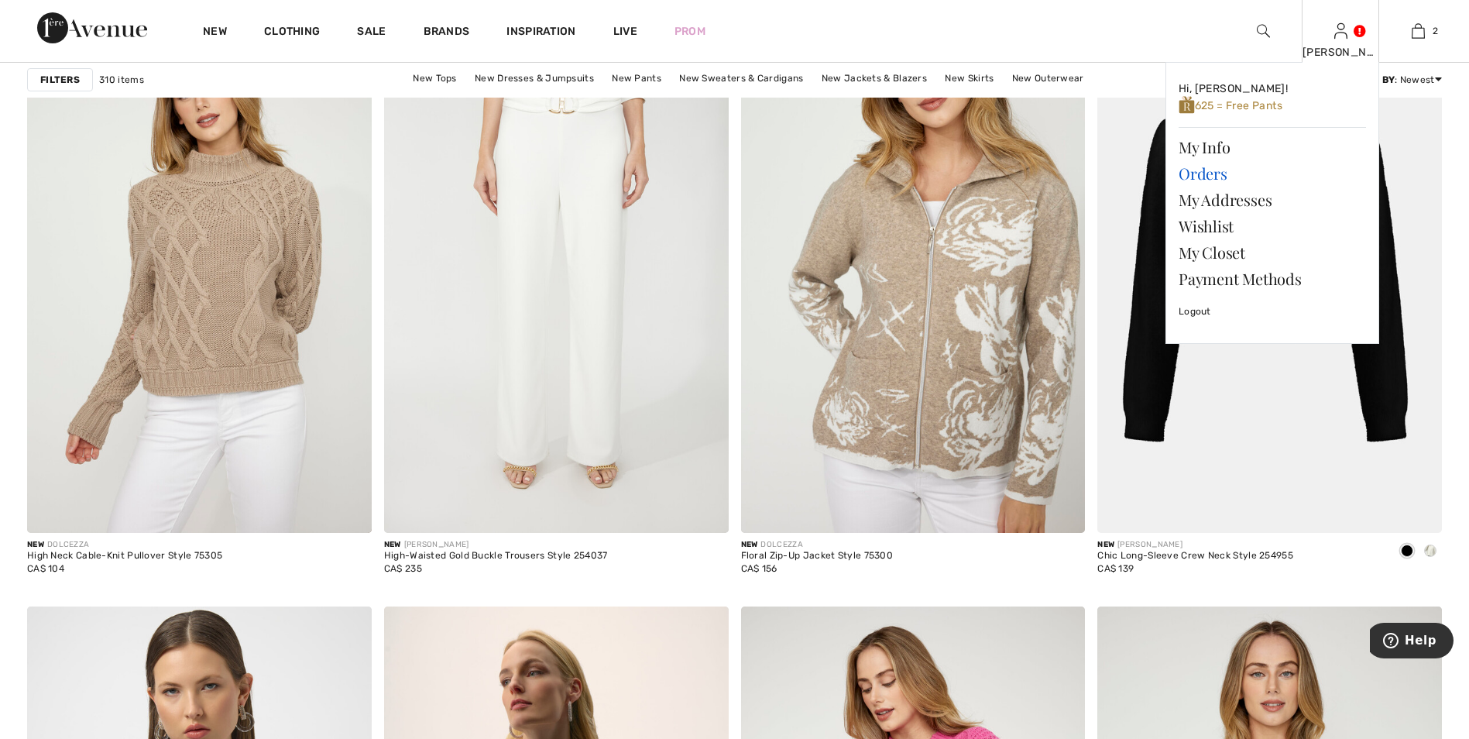
click at [1203, 177] on link "Orders" at bounding box center [1272, 173] width 187 height 26
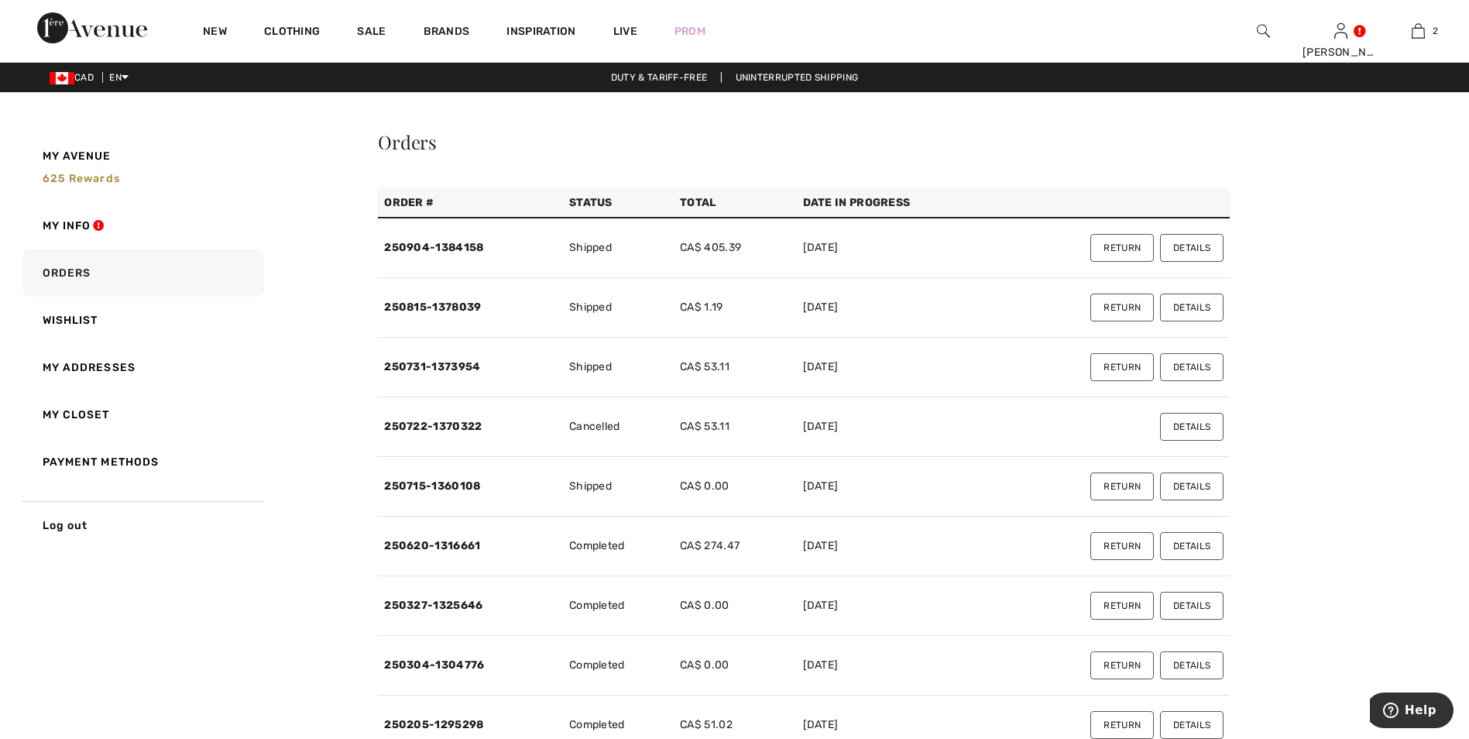
click at [1129, 246] on button "Return" at bounding box center [1123, 248] width 64 height 28
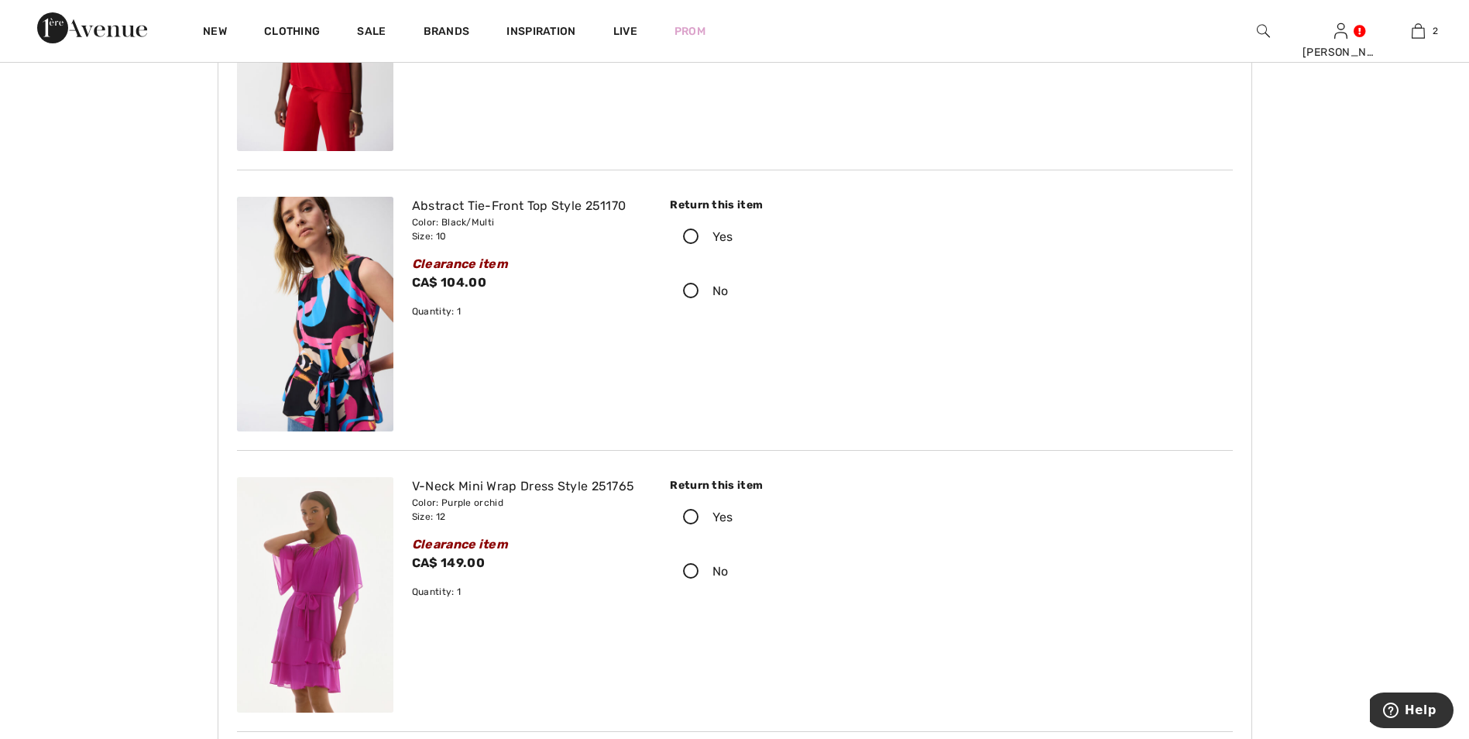
scroll to position [697, 0]
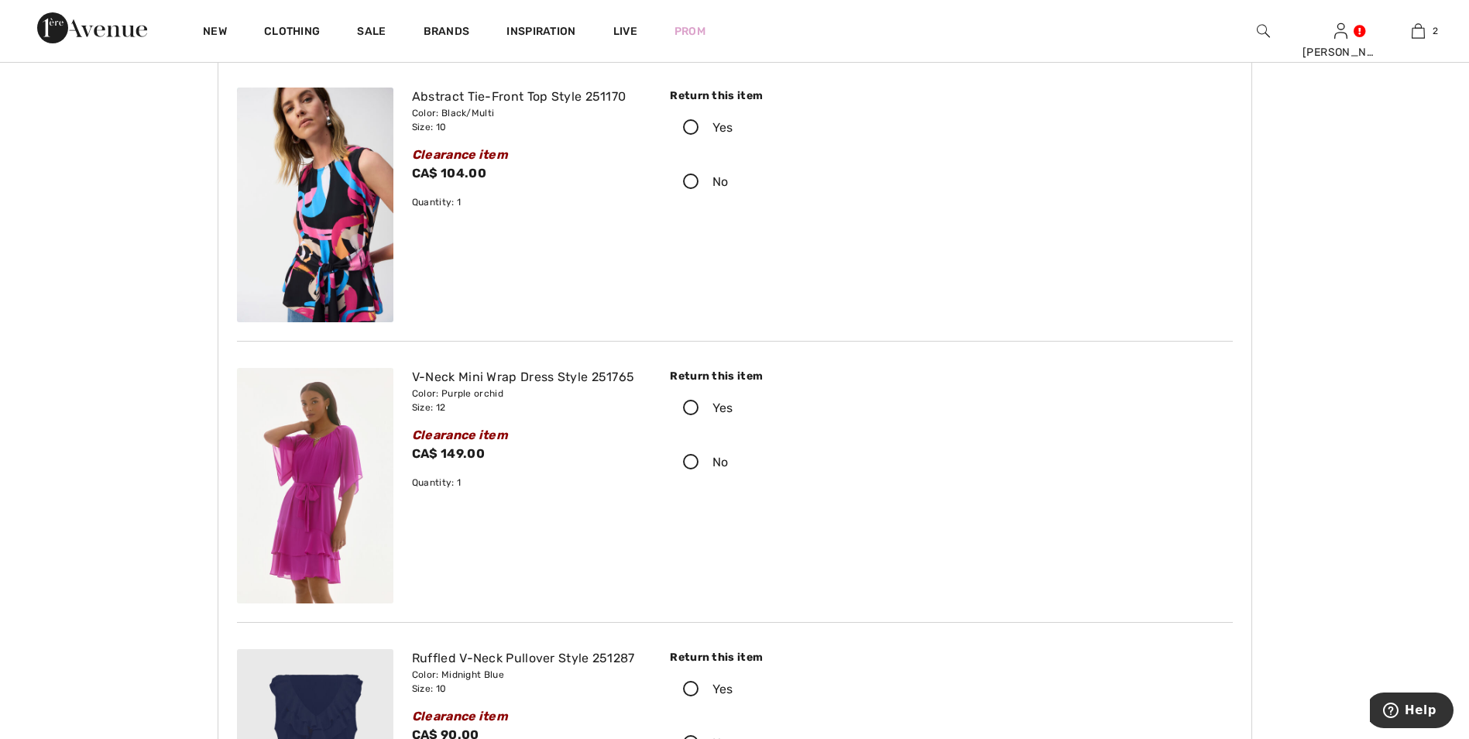
click at [688, 408] on icon at bounding box center [691, 408] width 41 height 16
click at [733, 408] on input "Yes" at bounding box center [738, 408] width 10 height 46
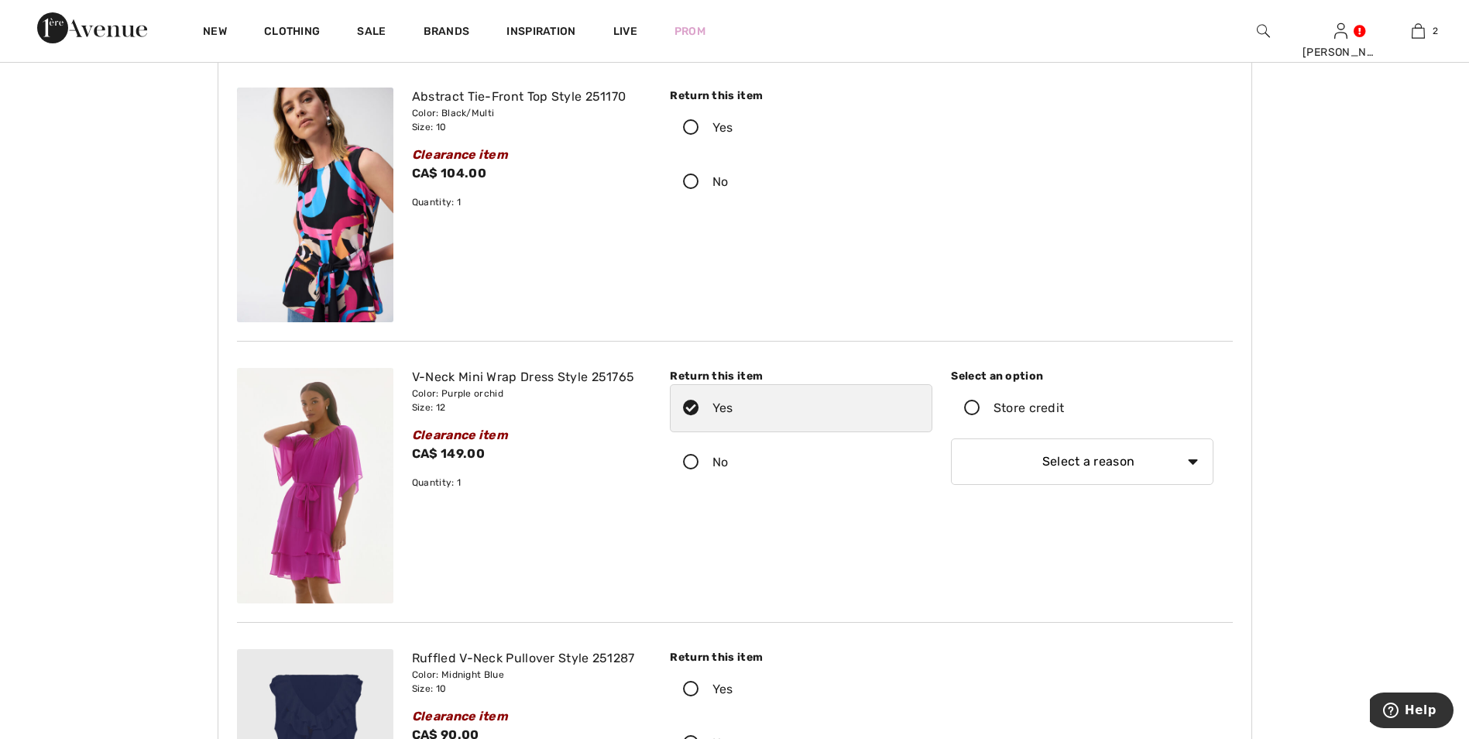
click at [971, 404] on icon at bounding box center [972, 408] width 41 height 16
click at [1064, 404] on input "Store credit" at bounding box center [1069, 408] width 10 height 46
click at [1197, 461] on select "Select a reason I received the wrong product or size My order arrived too late …" at bounding box center [1082, 461] width 263 height 46
select select "4"
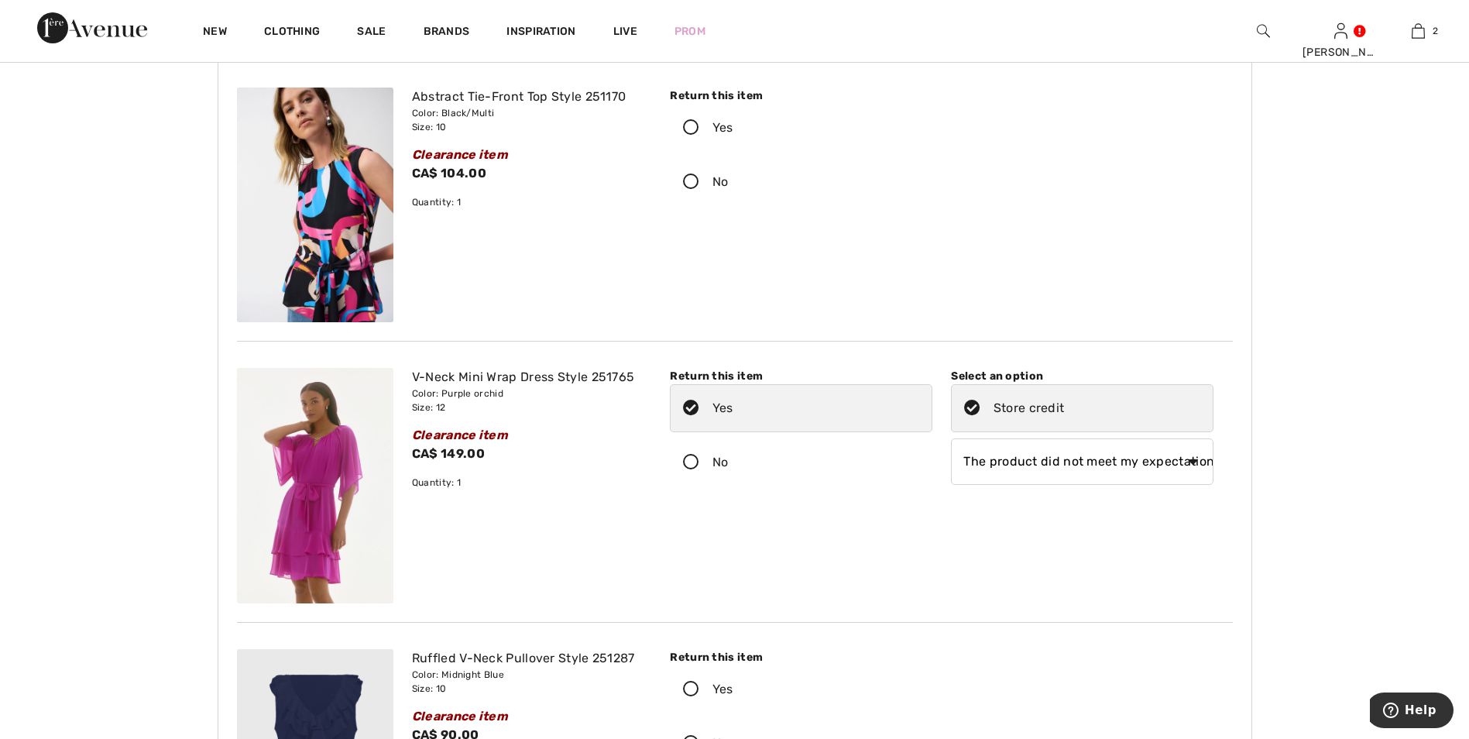
click at [951, 438] on select "Select a reason I received the wrong product or size My order arrived too late …" at bounding box center [1082, 461] width 263 height 46
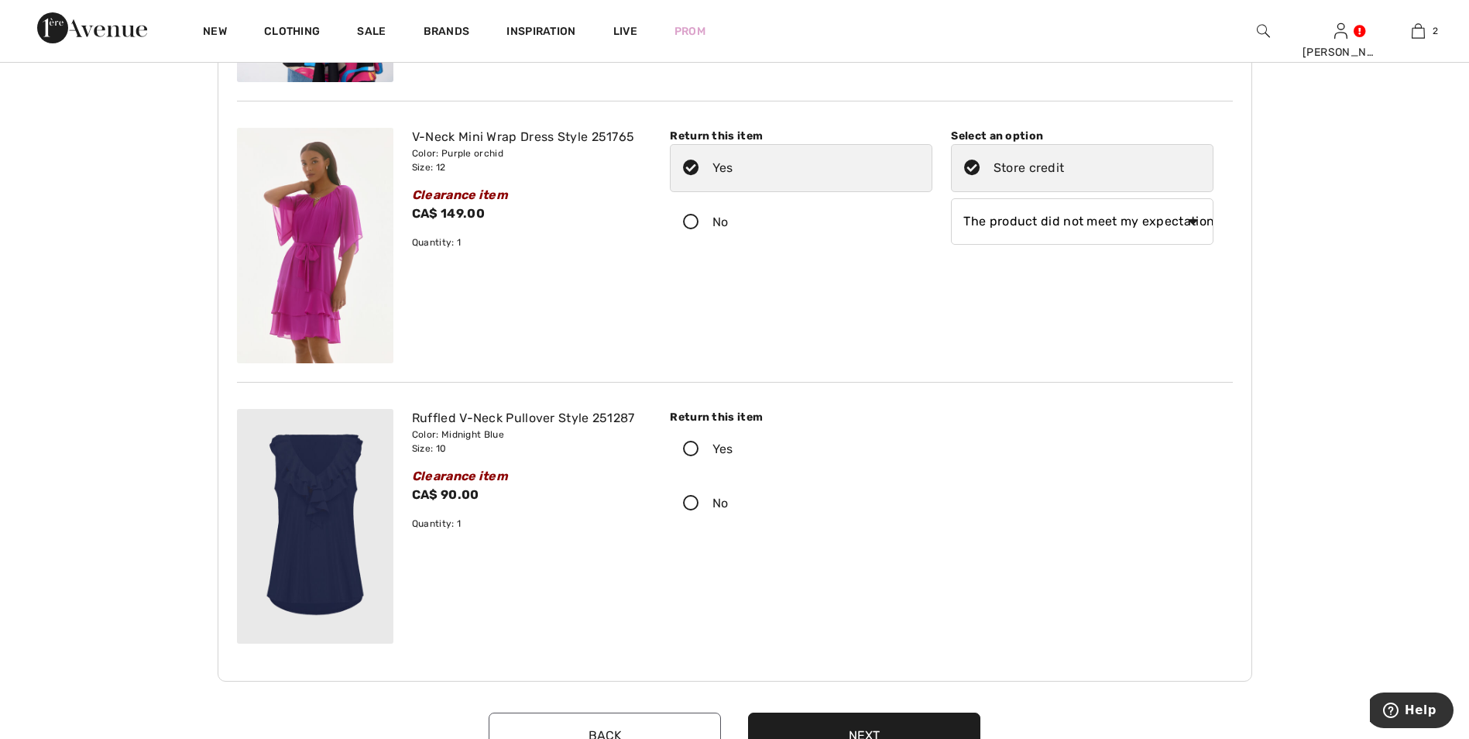
scroll to position [1084, 0]
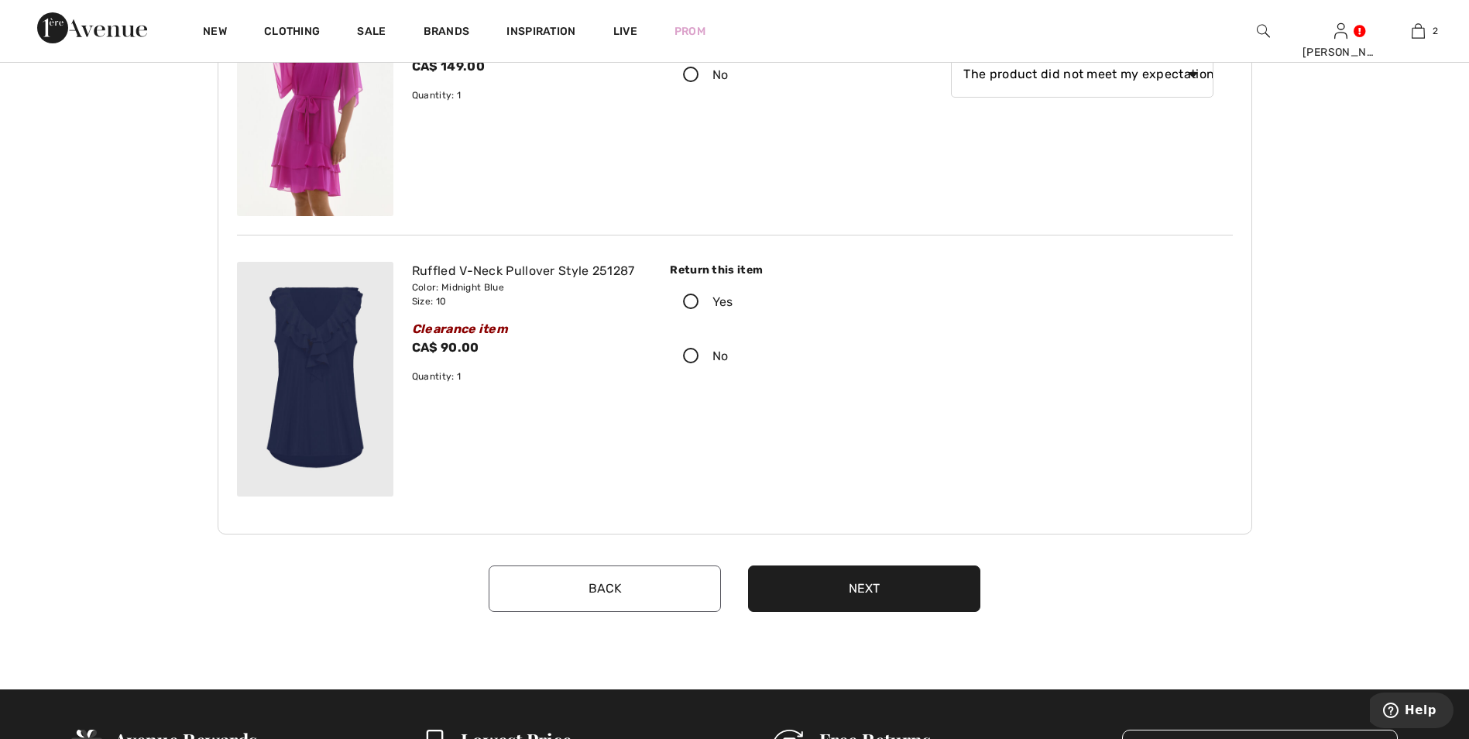
click at [846, 591] on button "Next" at bounding box center [864, 588] width 232 height 46
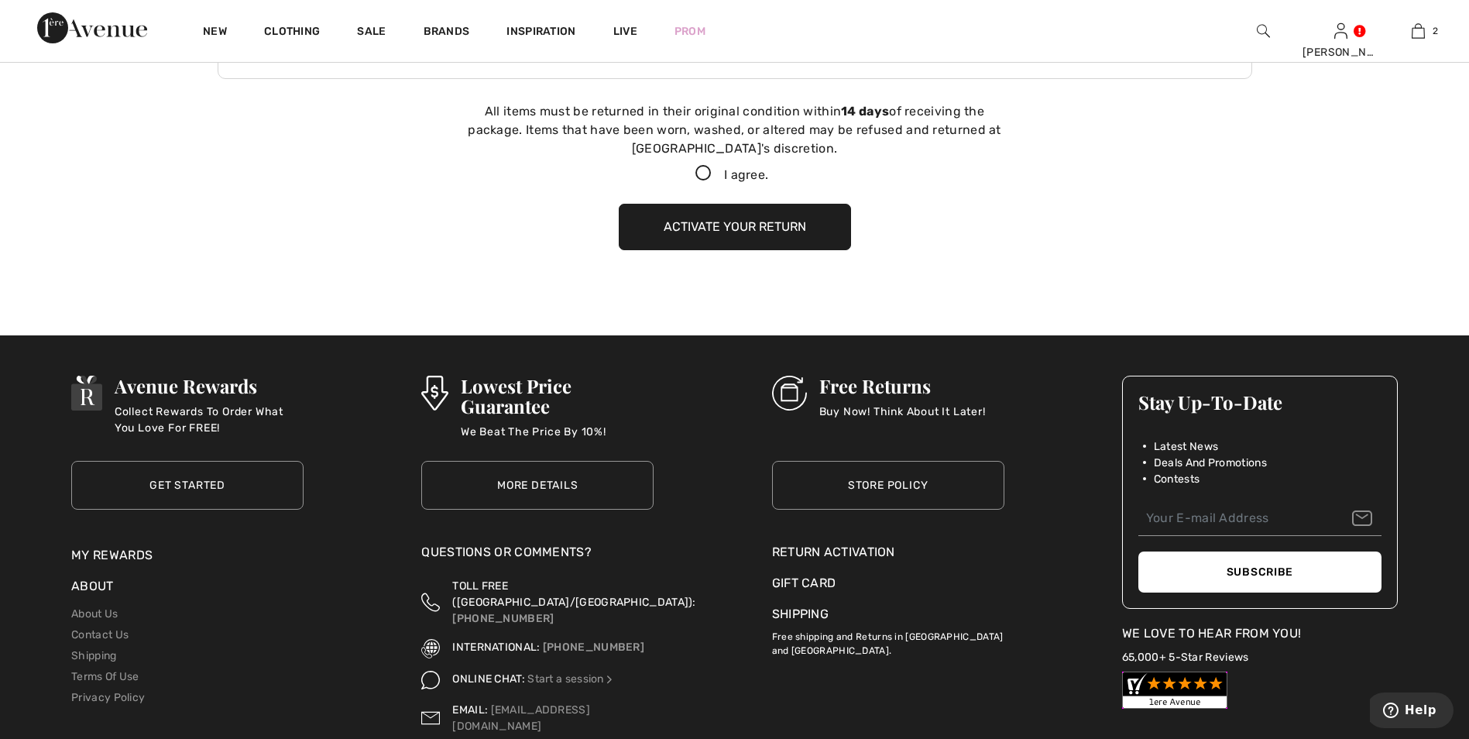
scroll to position [1549, 0]
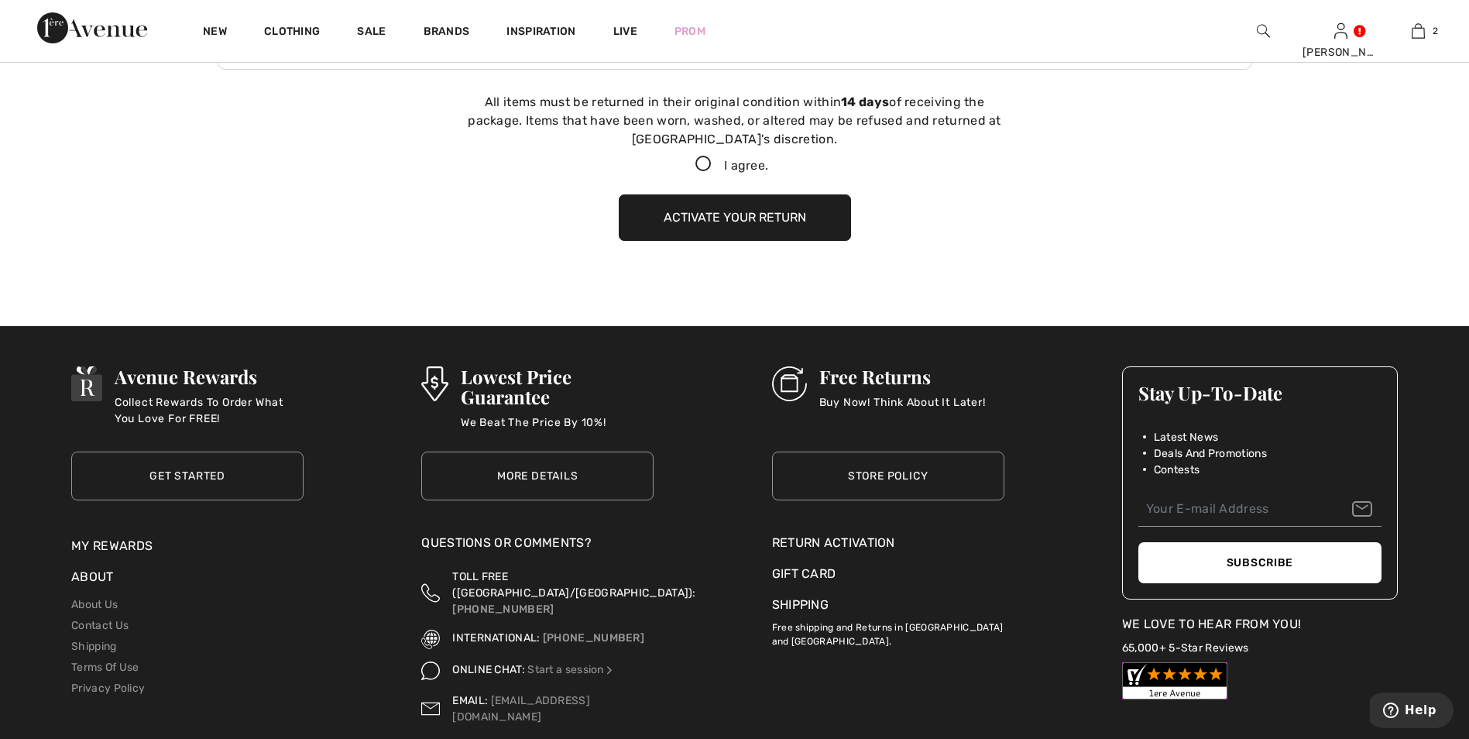
click at [701, 163] on icon at bounding box center [703, 164] width 41 height 16
click at [768, 163] on input "I agree." at bounding box center [773, 165] width 10 height 10
checkbox input "true"
click at [723, 224] on button "Activate your return" at bounding box center [735, 217] width 232 height 46
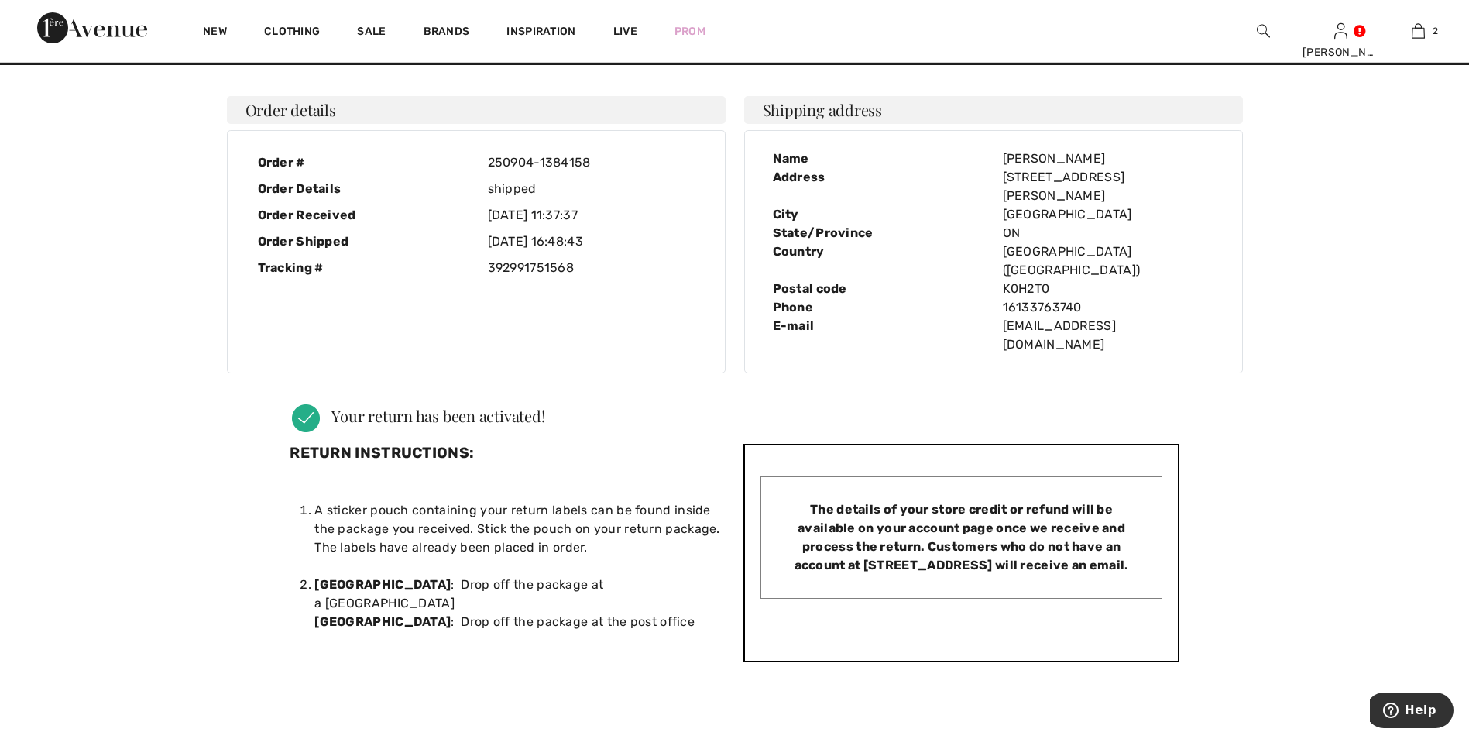
scroll to position [0, 0]
